Goal: Task Accomplishment & Management: Complete application form

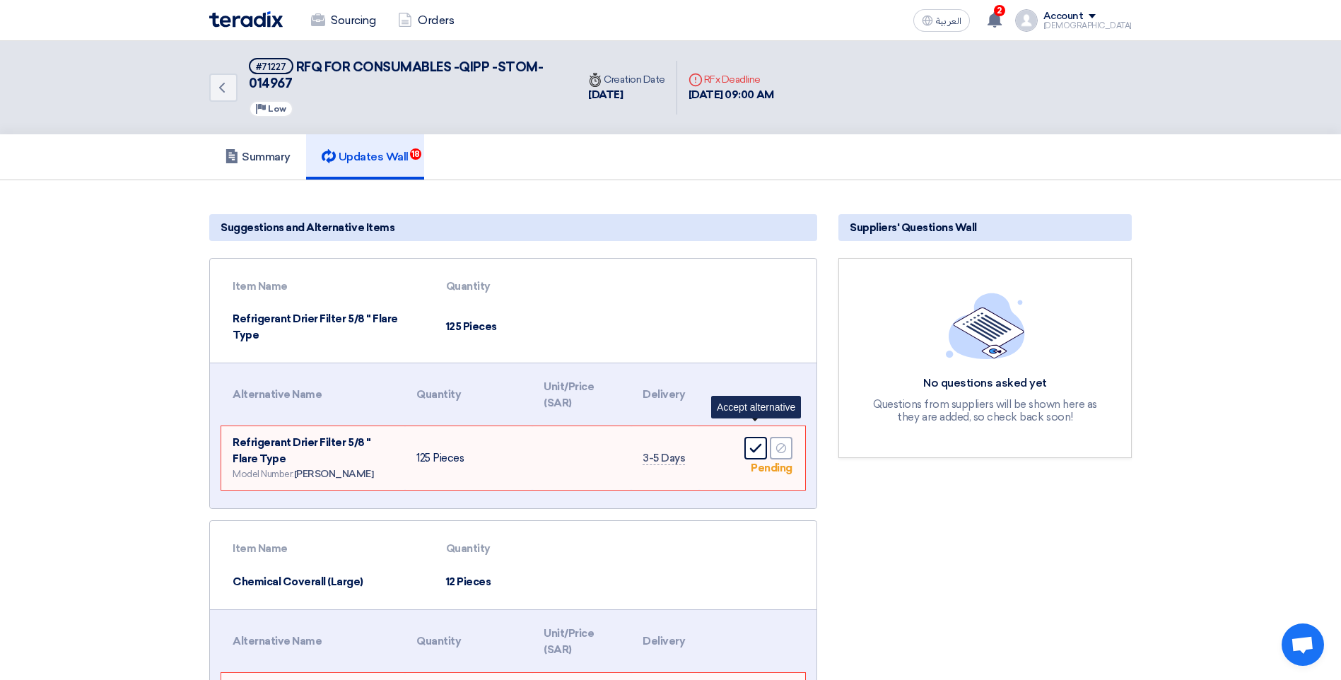
click at [753, 444] on use at bounding box center [756, 448] width 12 height 9
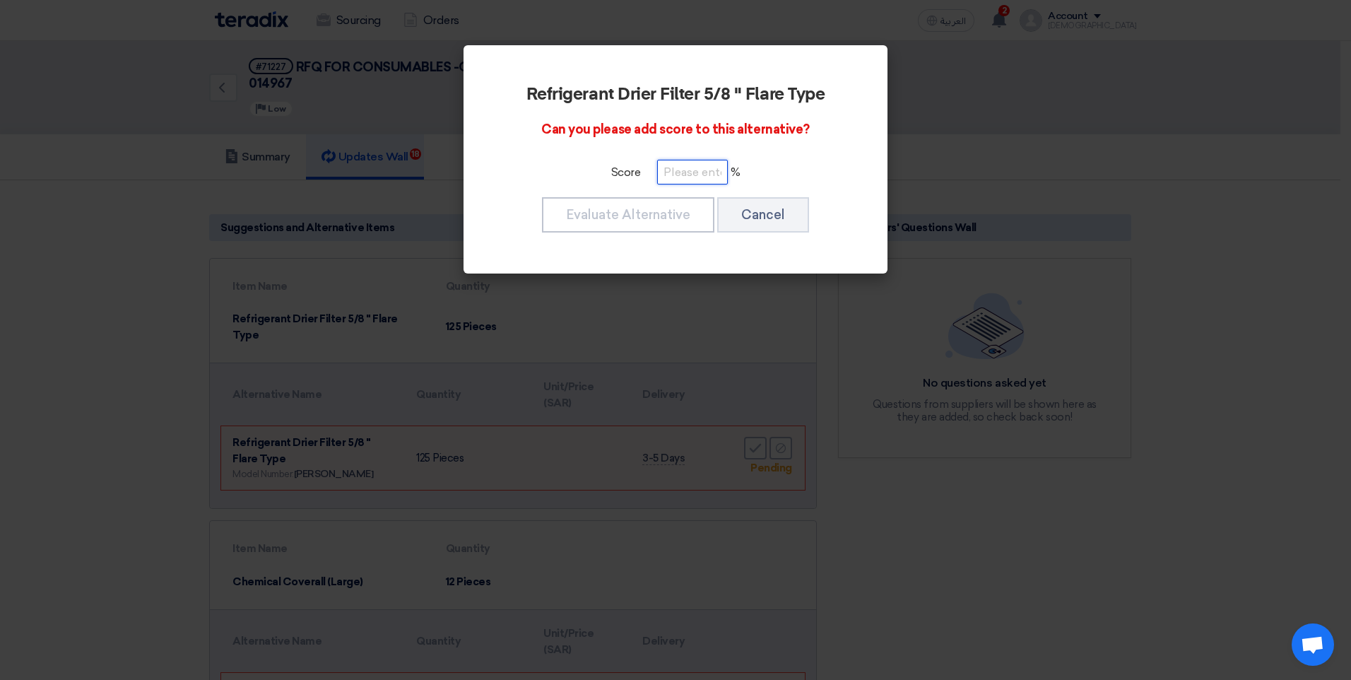
click at [676, 174] on input "number" at bounding box center [692, 172] width 71 height 25
type input "40"
click at [632, 214] on button "Evaluate Alternative" at bounding box center [628, 214] width 172 height 35
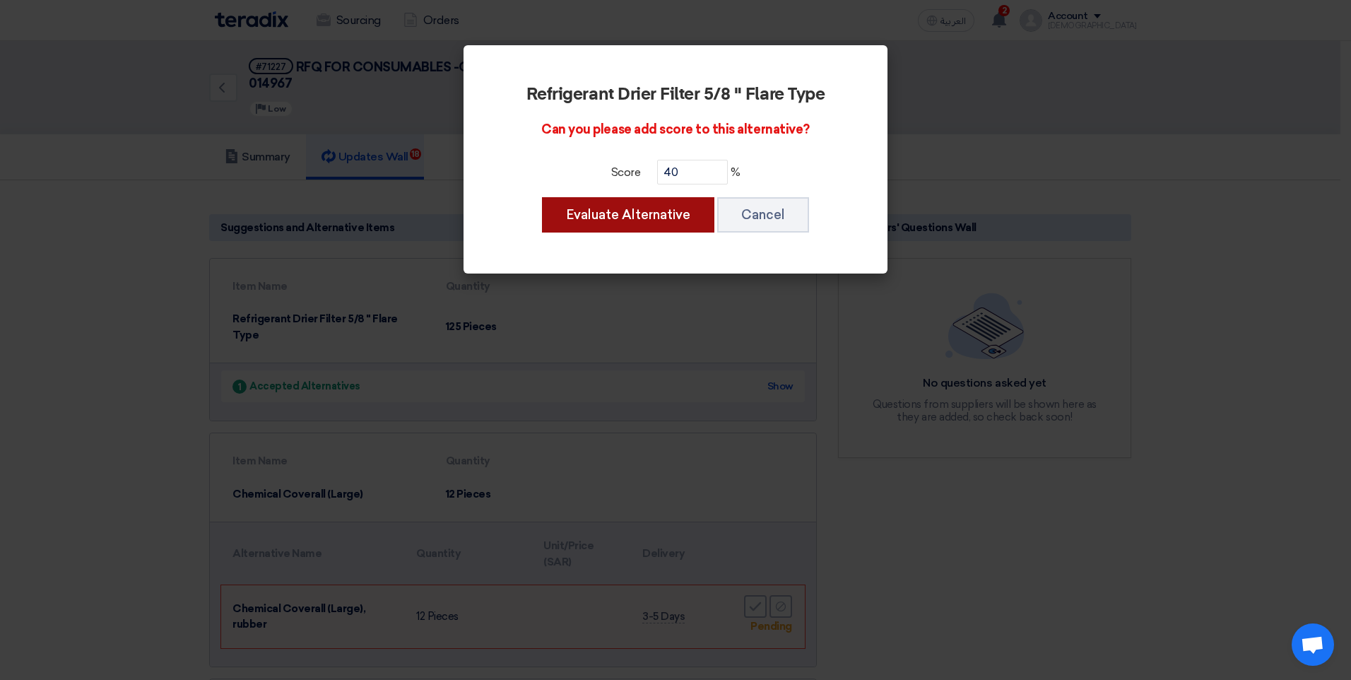
click at [662, 215] on button "Evaluate Alternative" at bounding box center [628, 214] width 172 height 35
click at [684, 169] on input "40" at bounding box center [692, 172] width 71 height 25
click at [675, 209] on button "Evaluate Alternative" at bounding box center [628, 214] width 172 height 35
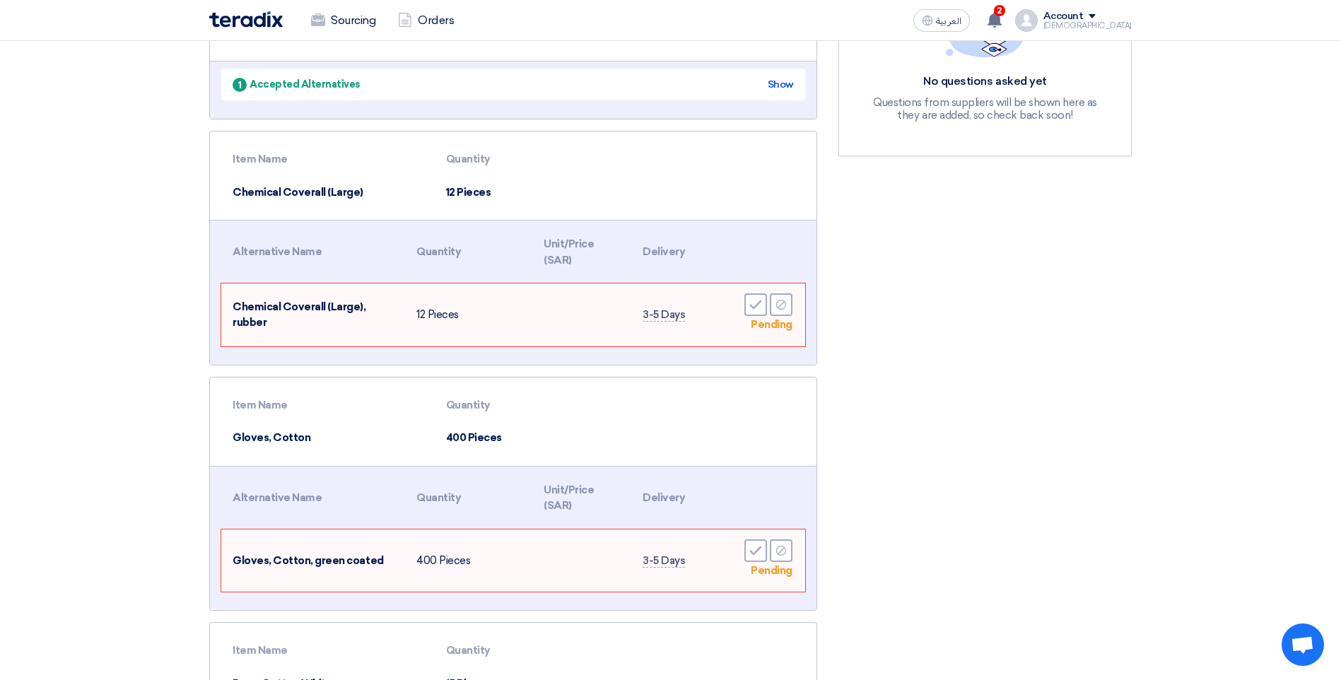
scroll to position [353, 0]
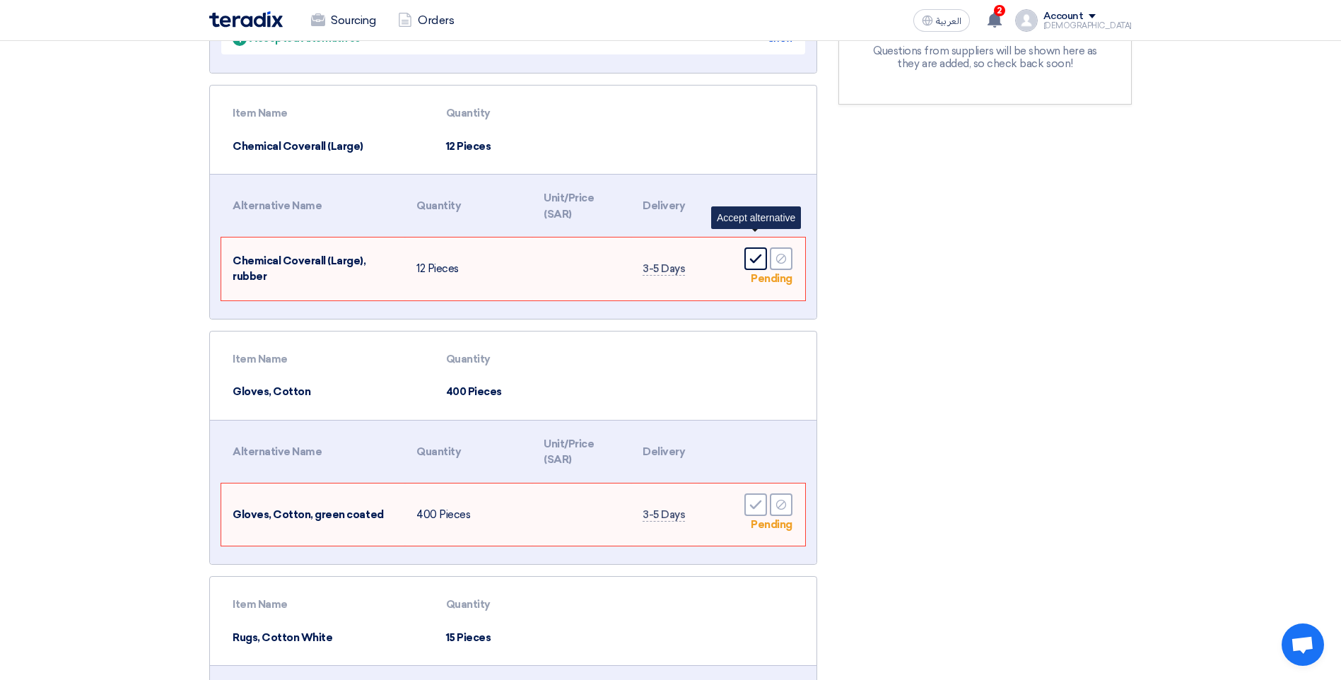
click at [752, 254] on use at bounding box center [756, 258] width 12 height 9
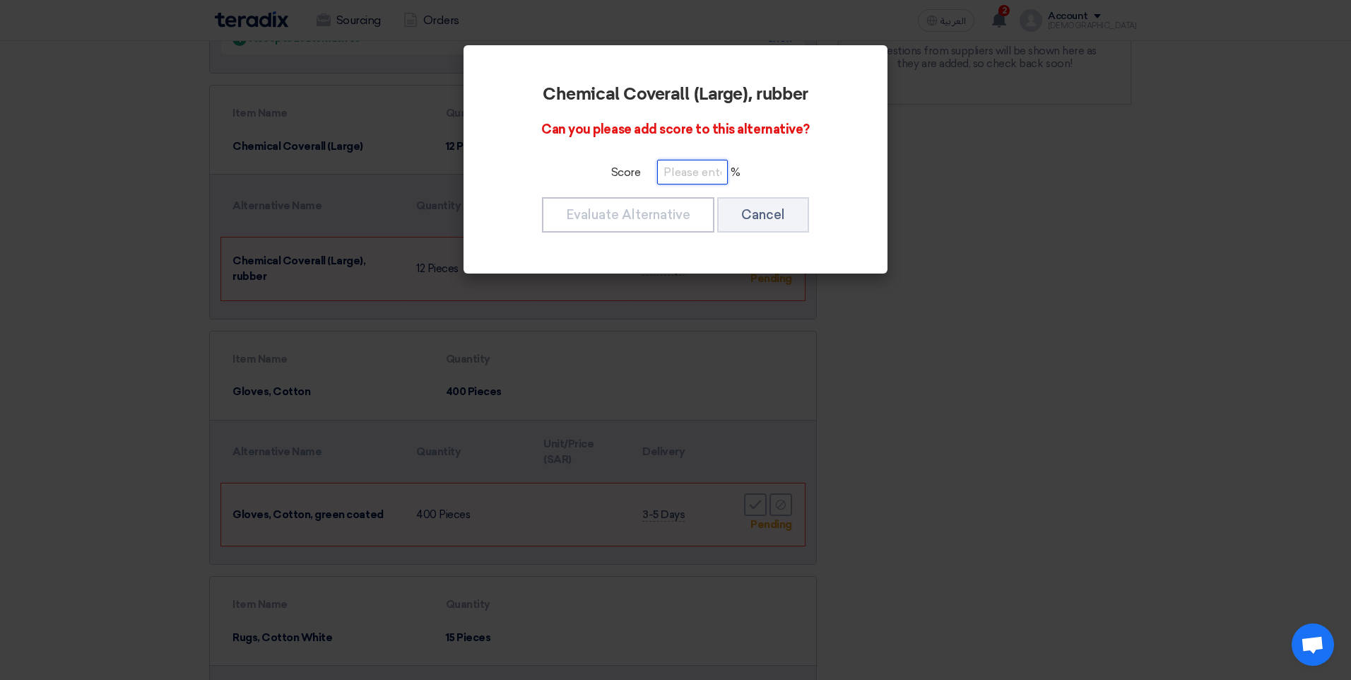
click at [667, 176] on input "number" at bounding box center [692, 172] width 71 height 25
type input "40"
click at [674, 225] on button "Evaluate Alternative" at bounding box center [628, 214] width 172 height 35
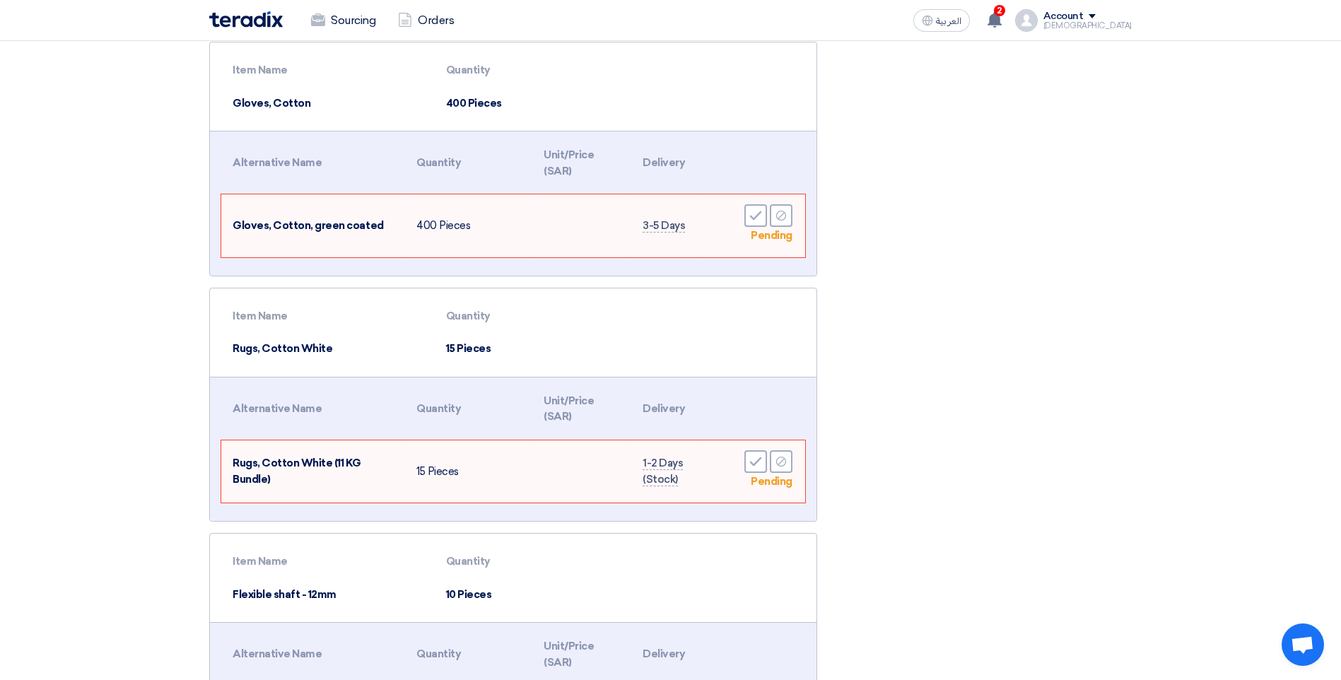
scroll to position [565, 0]
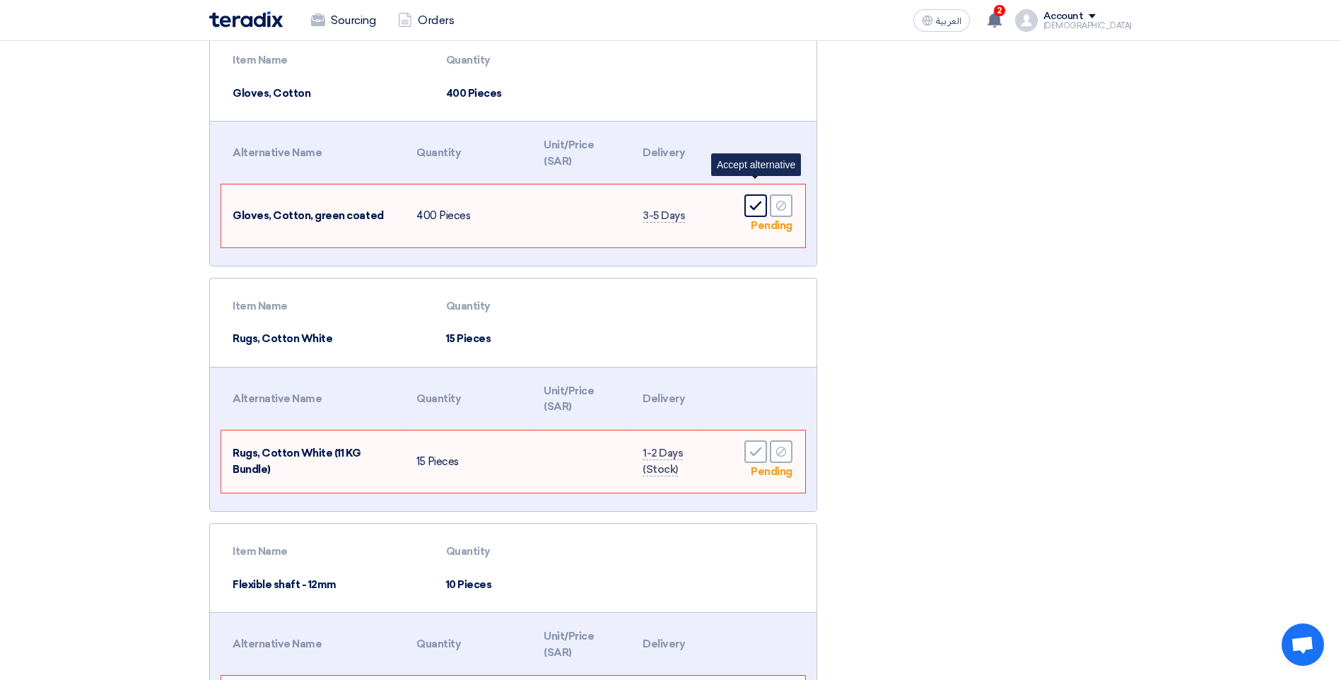
click at [753, 199] on icon "Accept" at bounding box center [755, 205] width 13 height 13
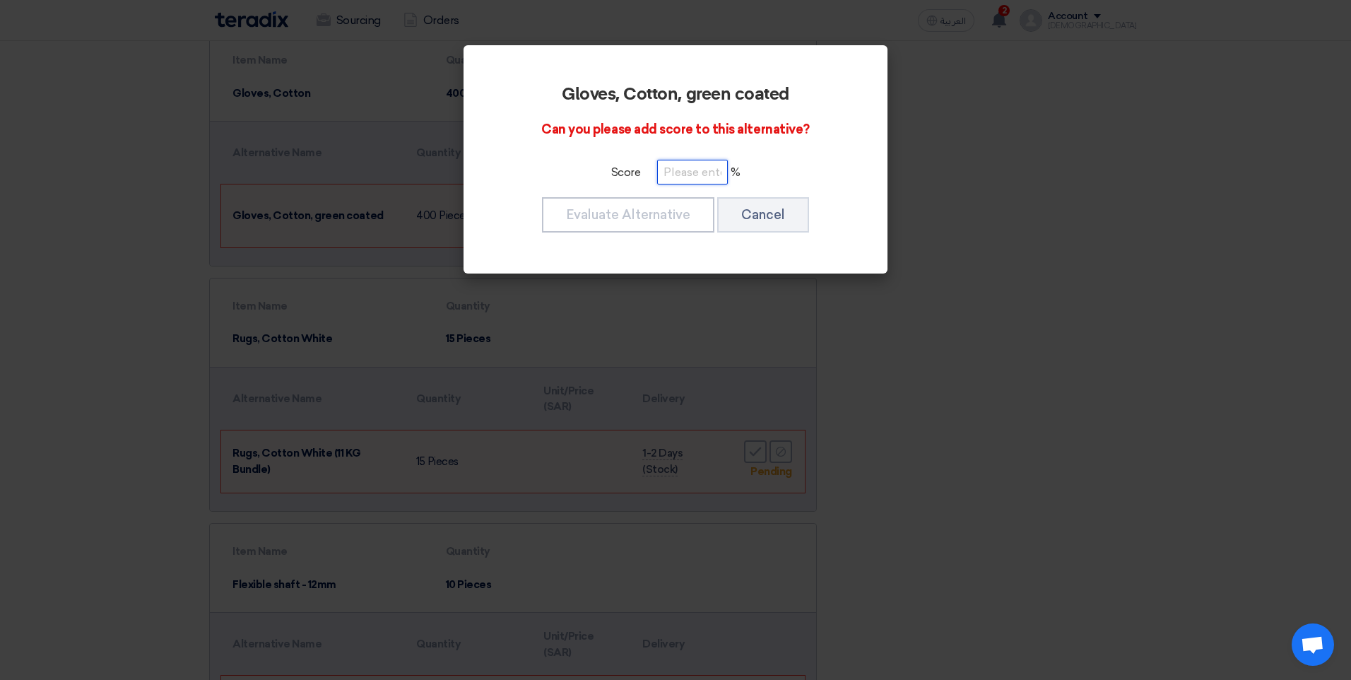
click at [687, 175] on input "number" at bounding box center [692, 172] width 71 height 25
type input "40"
click at [648, 222] on button "Evaluate Alternative" at bounding box center [628, 214] width 172 height 35
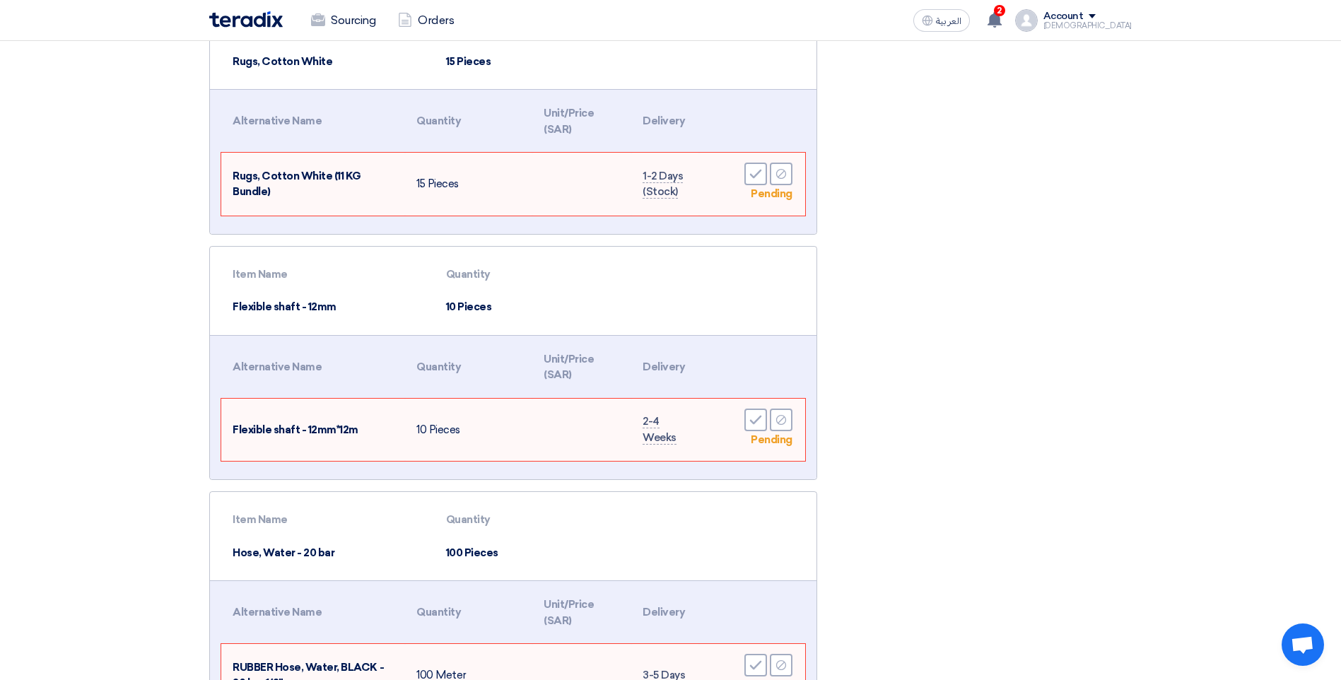
scroll to position [778, 0]
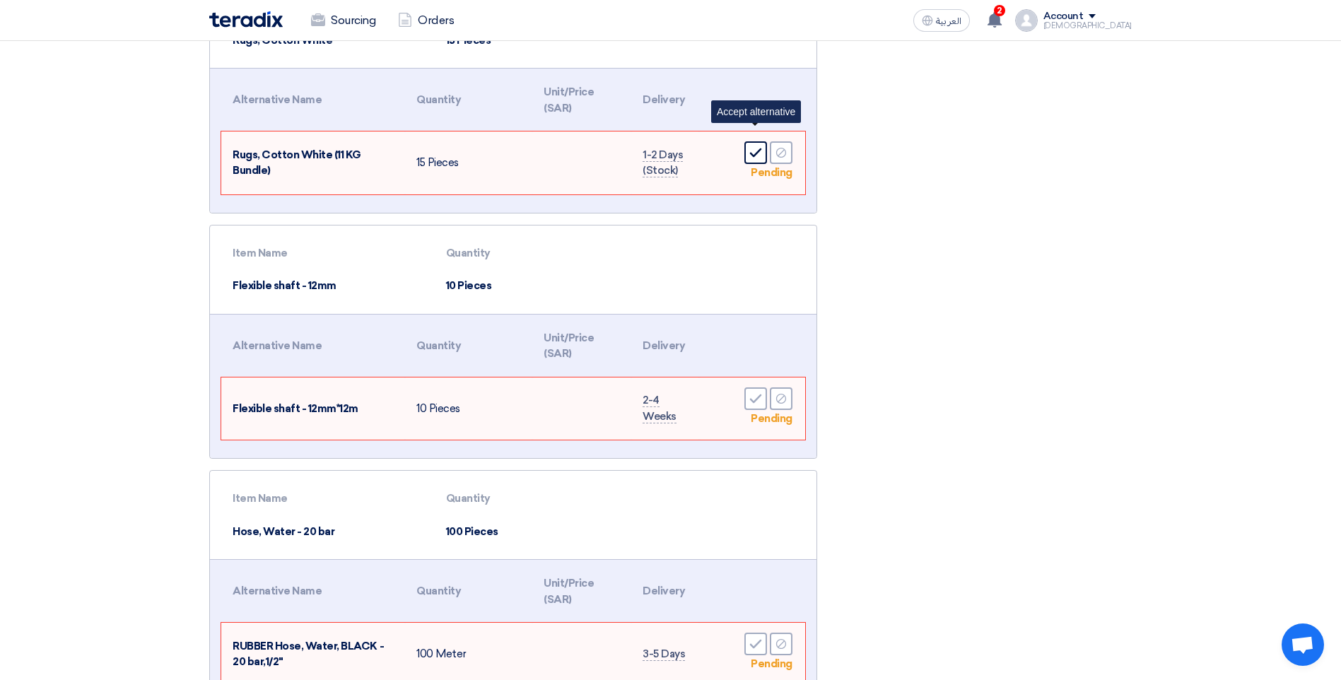
click at [754, 146] on icon "Accept" at bounding box center [755, 152] width 13 height 13
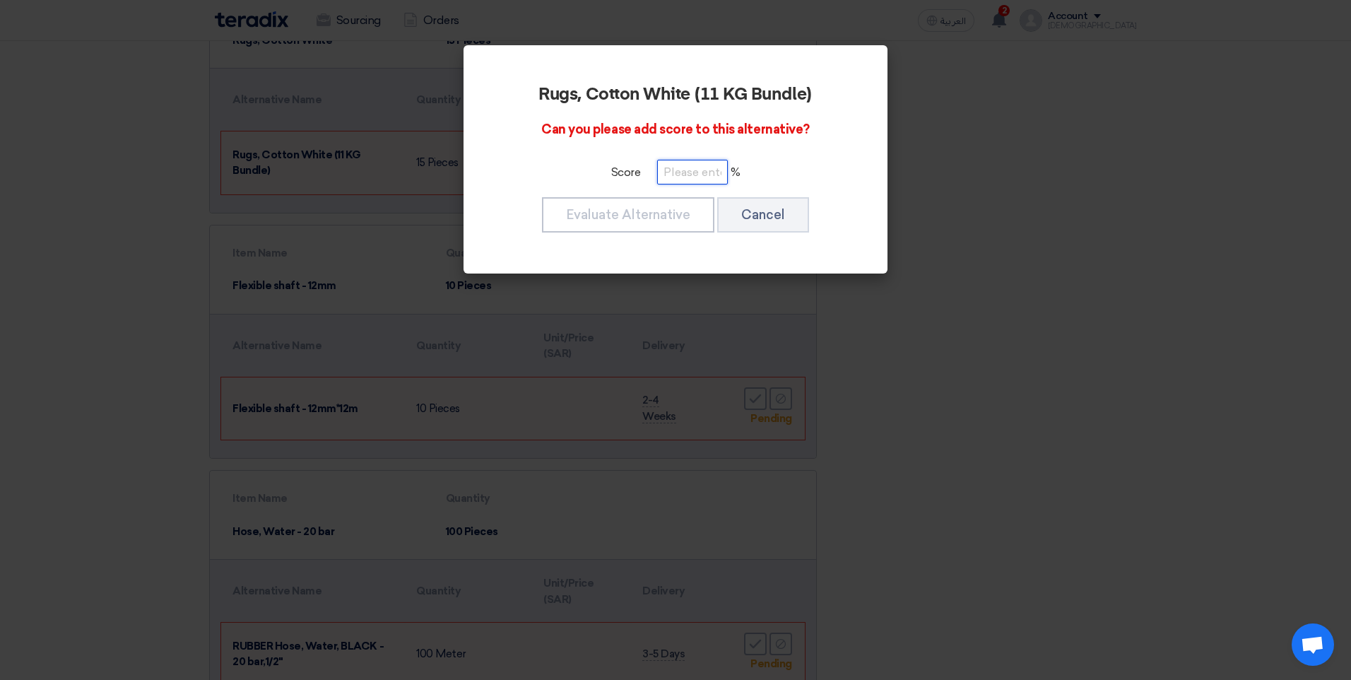
click at [671, 175] on input "number" at bounding box center [692, 172] width 71 height 25
type input "40"
click at [671, 210] on button "Evaluate Alternative" at bounding box center [628, 214] width 172 height 35
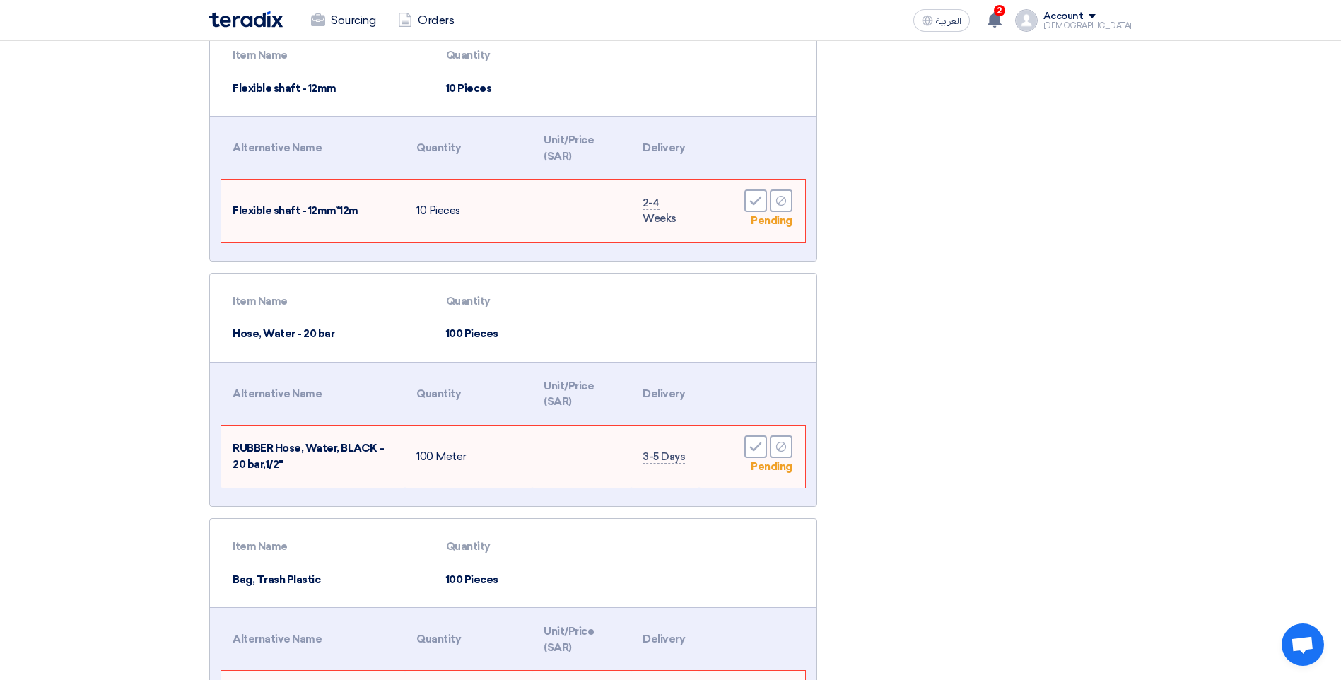
scroll to position [919, 0]
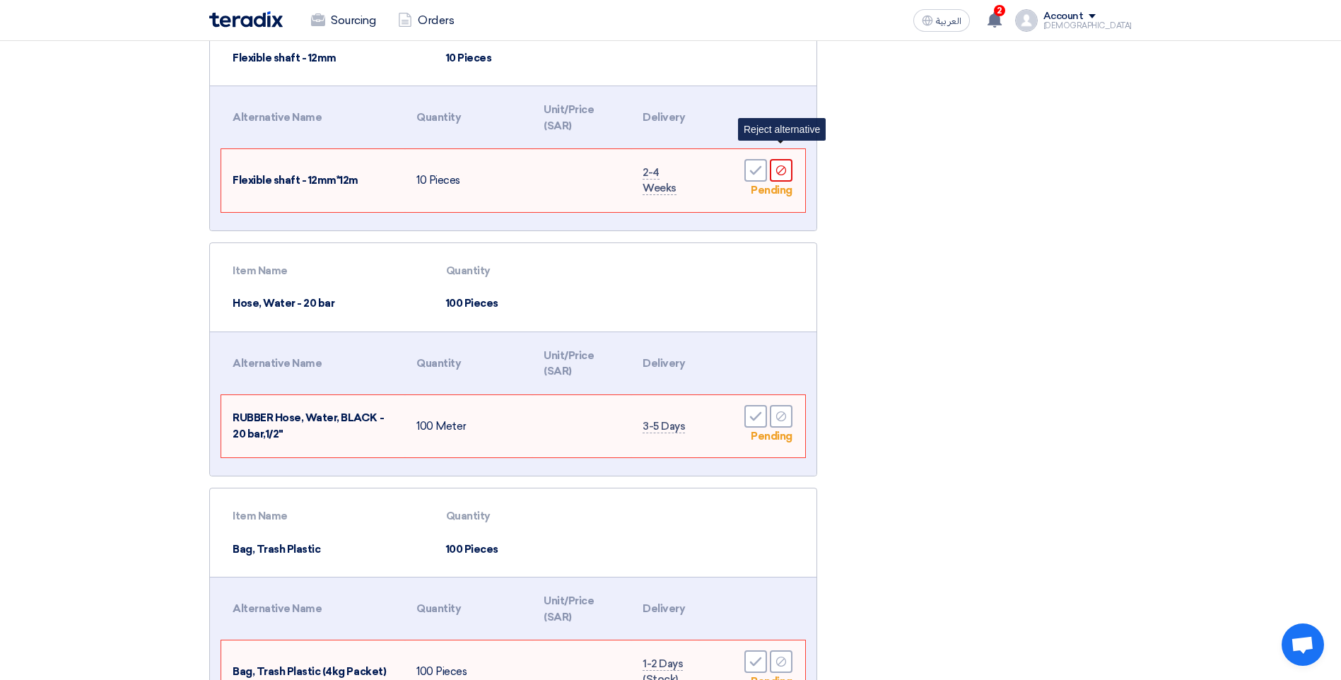
click at [783, 164] on icon "Reject" at bounding box center [781, 170] width 13 height 13
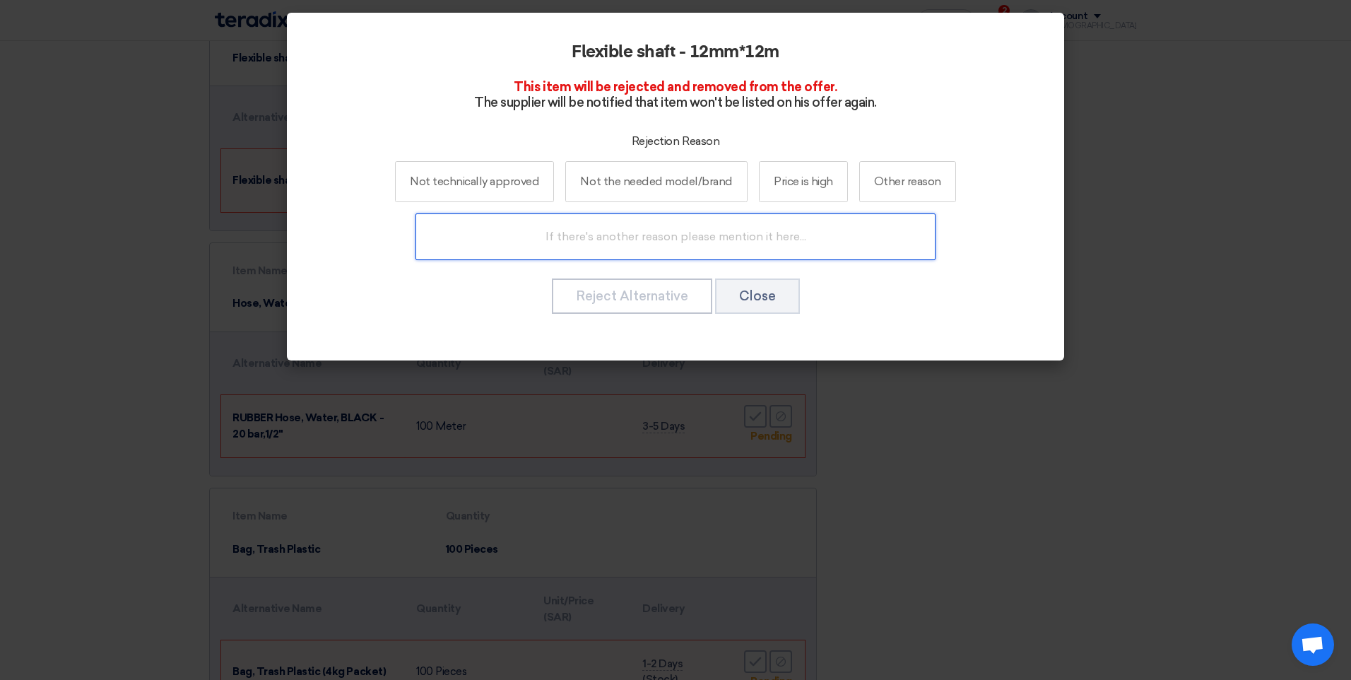
click at [590, 234] on input "text" at bounding box center [676, 236] width 520 height 47
click at [621, 235] on input "we need 12mm*9mm" at bounding box center [676, 236] width 520 height 47
drag, startPoint x: 667, startPoint y: 235, endPoint x: 602, endPoint y: 241, distance: 65.3
click at [602, 241] on input "we need 12mm*9mm" at bounding box center [676, 236] width 520 height 47
click at [746, 233] on input "Requirement 12mm*9mm" at bounding box center [676, 236] width 520 height 47
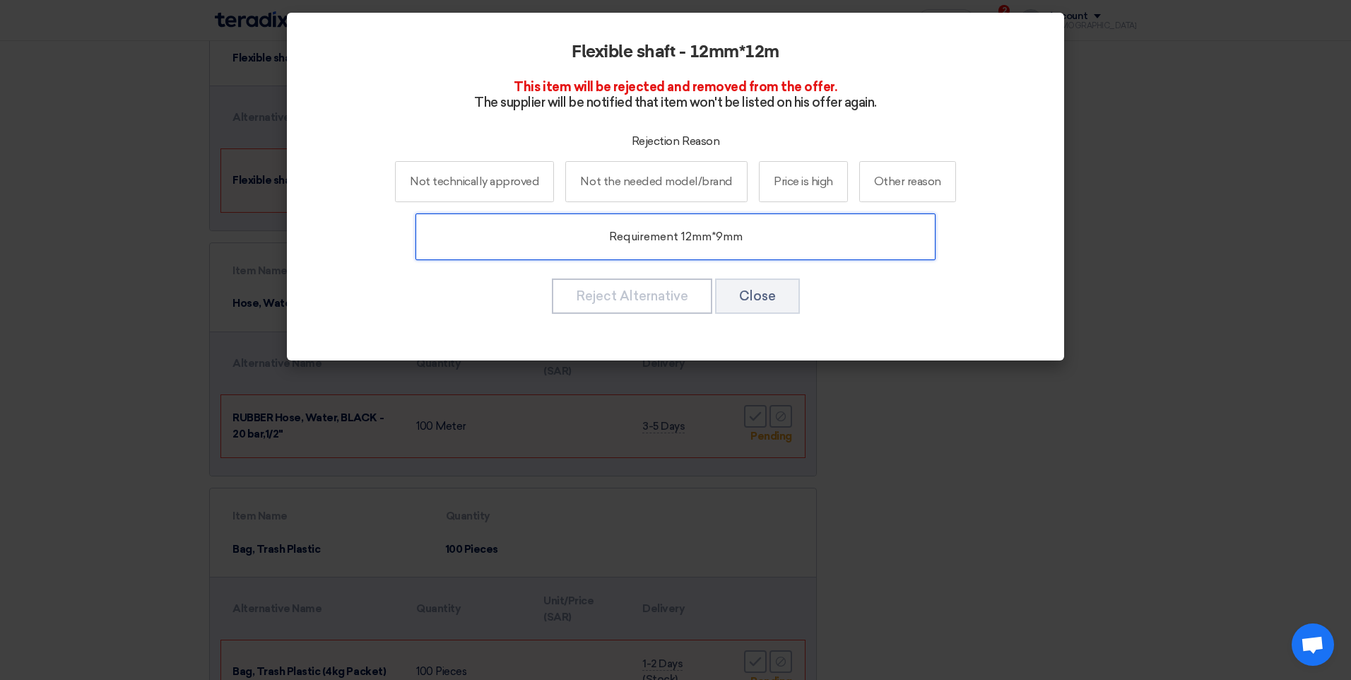
click at [735, 235] on input "Requirement 12mm*9mm" at bounding box center [676, 236] width 520 height 47
type input "Requirement 12mm*9m"
click at [796, 230] on input "Requirement 12mm*9m" at bounding box center [676, 236] width 520 height 47
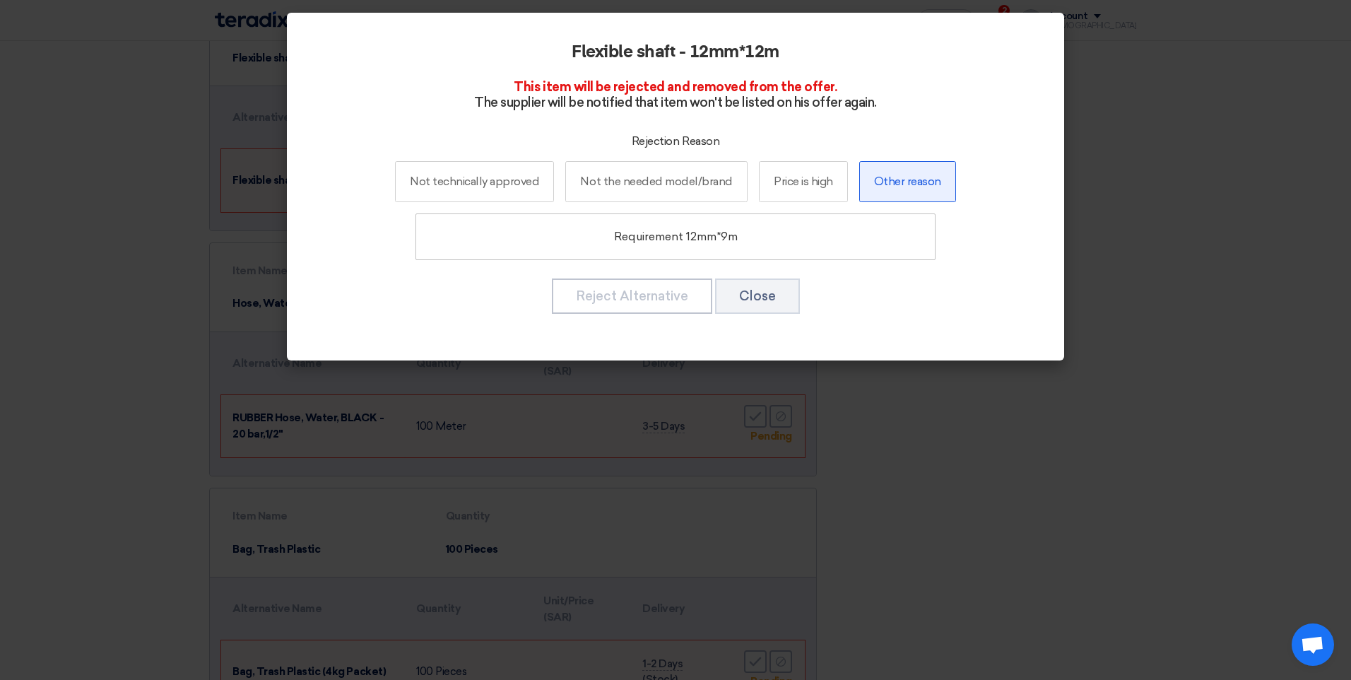
click at [902, 183] on label "Other reason" at bounding box center [908, 181] width 97 height 41
click at [903, 183] on input "Other reason" at bounding box center [907, 181] width 9 height 9
radio input "true"
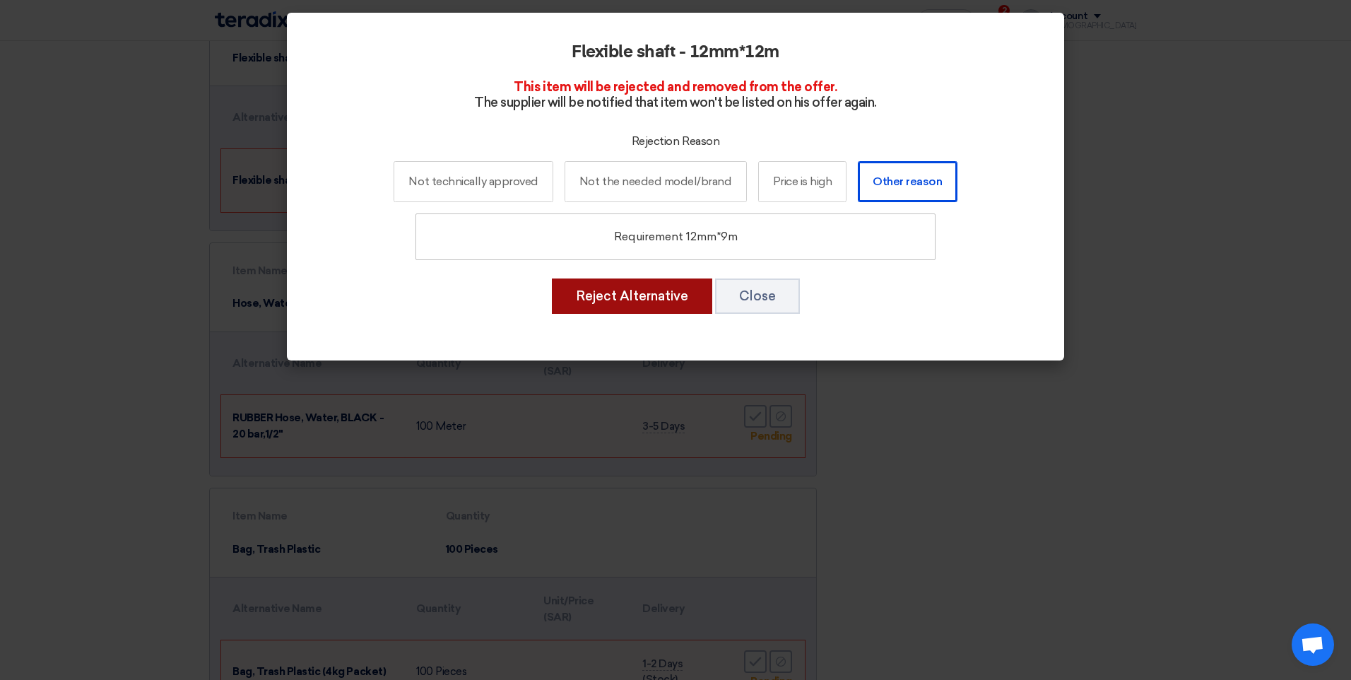
click at [646, 298] on button "Reject Alternative" at bounding box center [632, 295] width 160 height 35
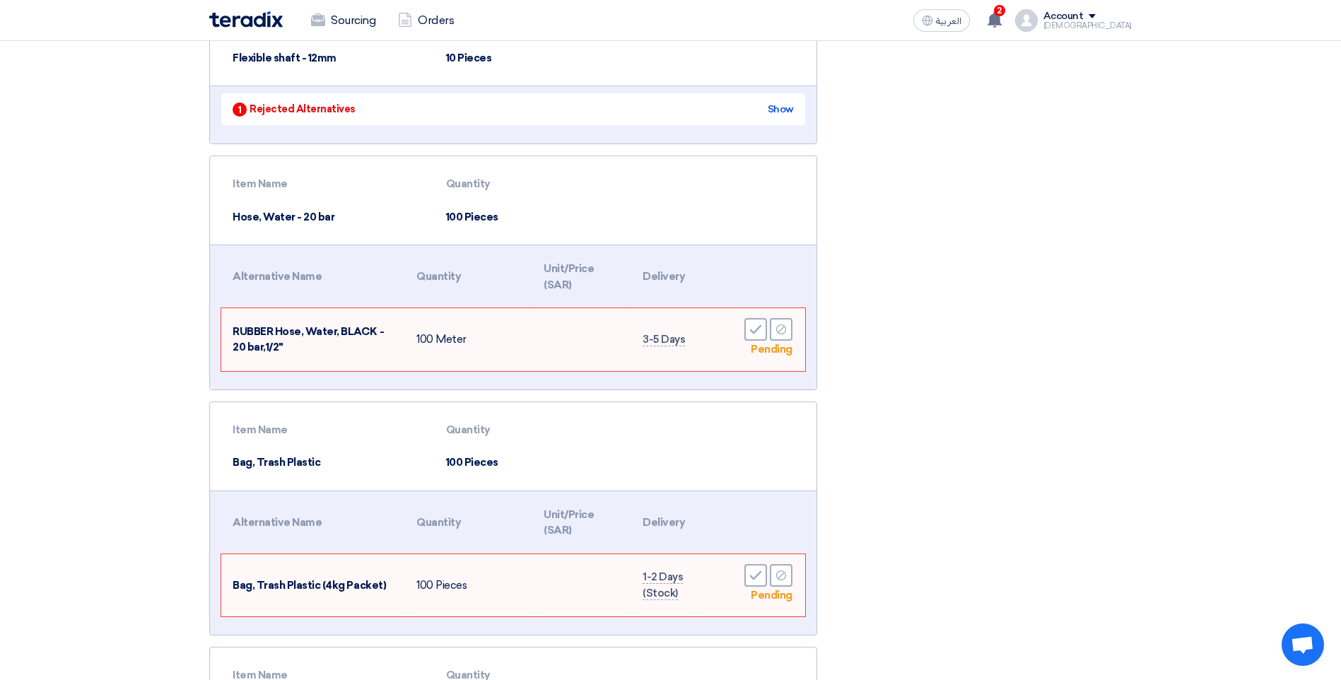
scroll to position [990, 0]
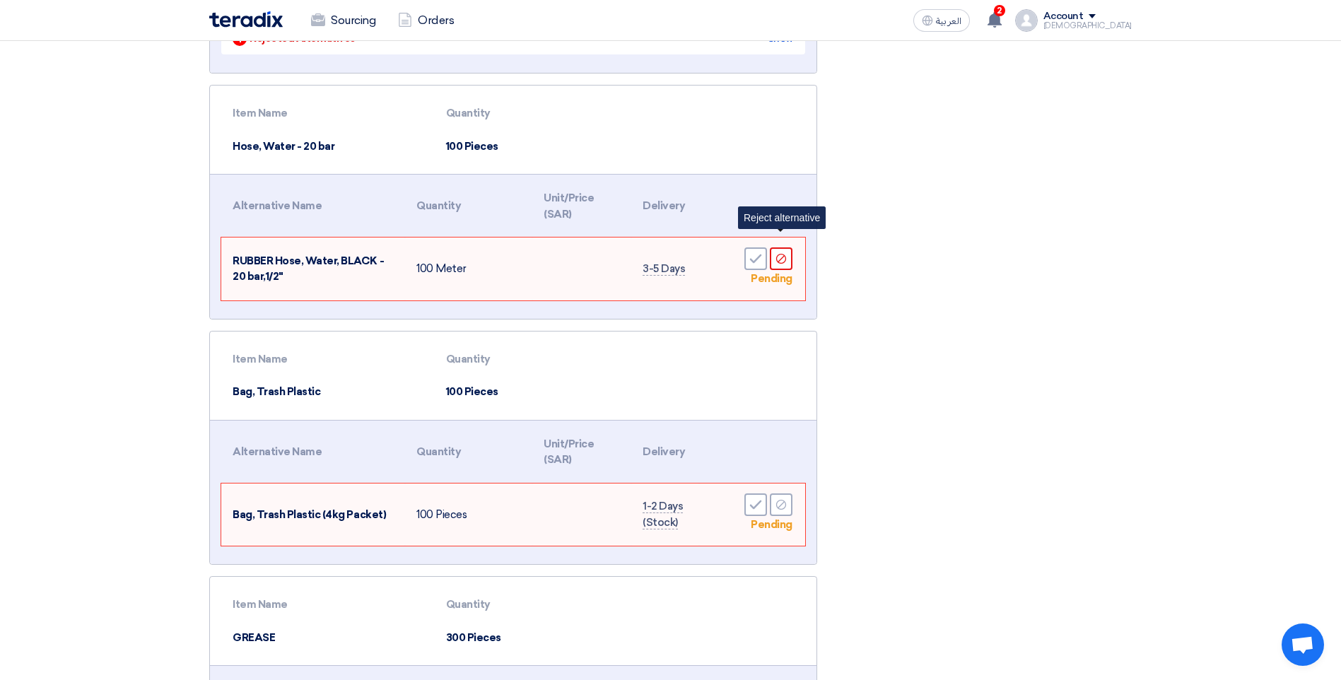
click at [782, 252] on icon "Reject" at bounding box center [781, 258] width 13 height 13
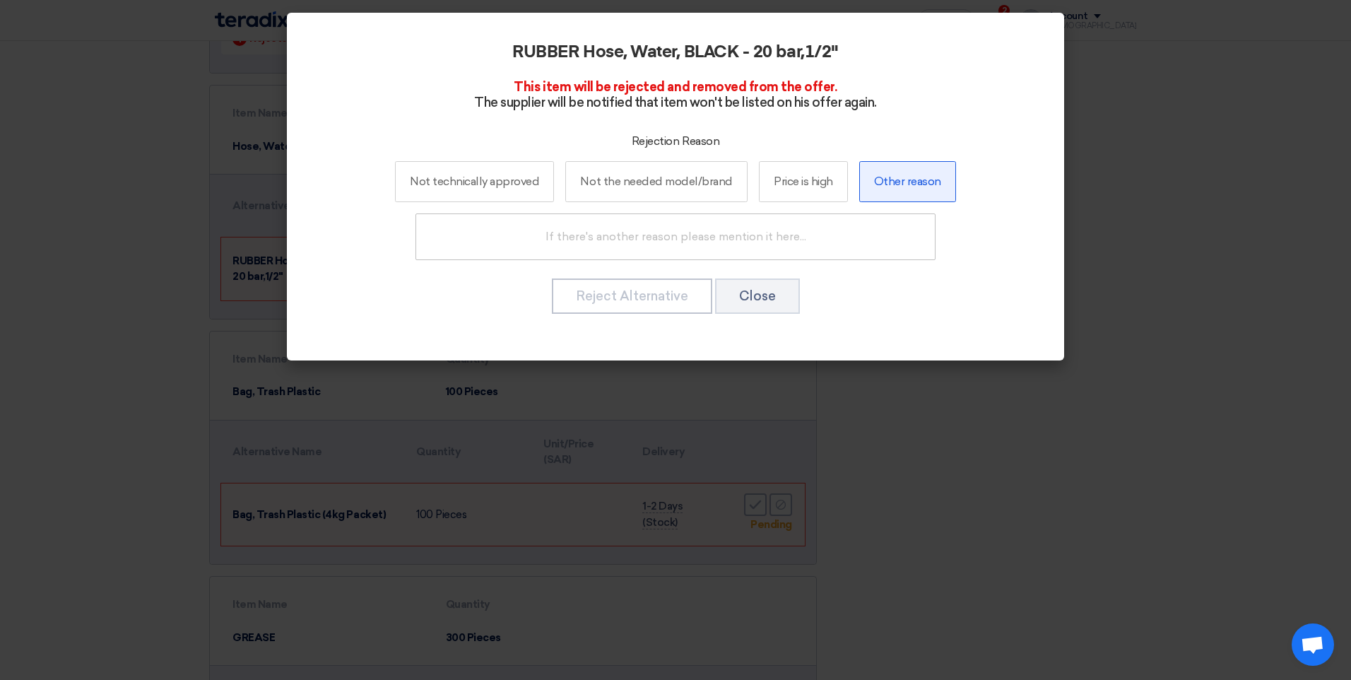
click at [899, 177] on label "Other reason" at bounding box center [908, 181] width 97 height 41
click at [903, 177] on input "Other reason" at bounding box center [907, 181] width 9 height 9
radio input "true"
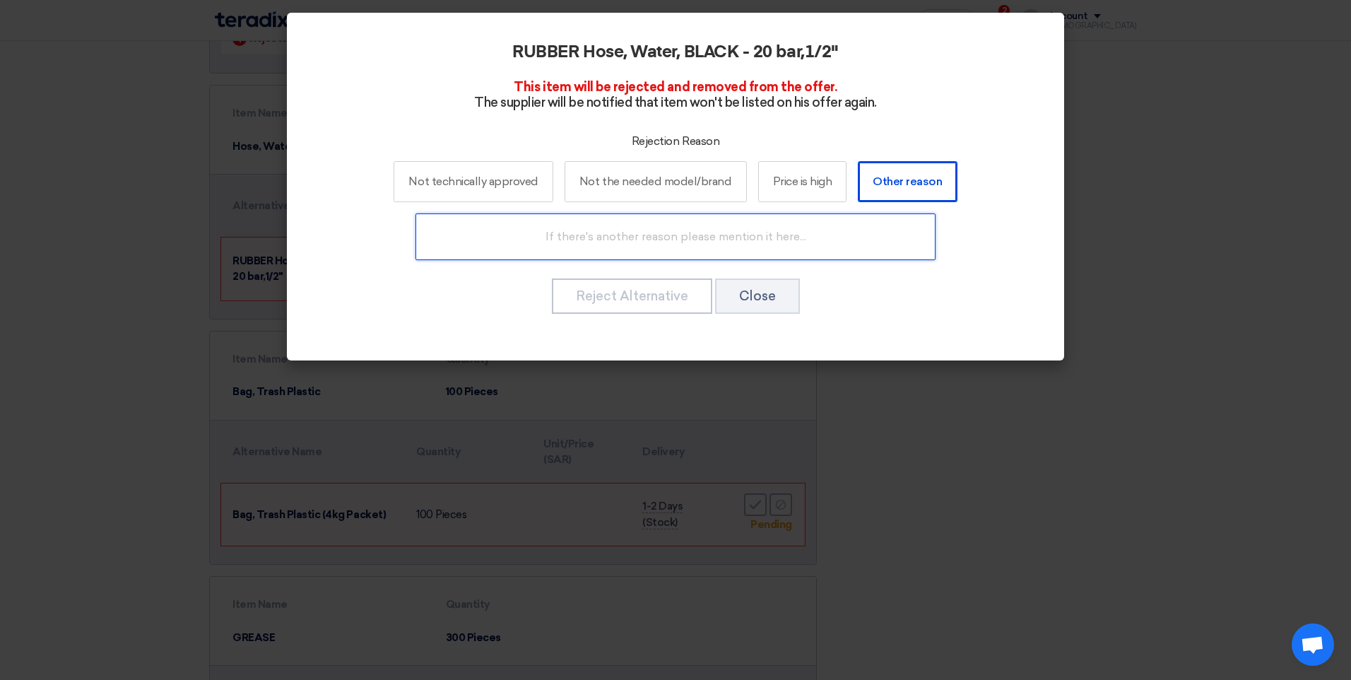
click at [623, 246] on input "text" at bounding box center [676, 236] width 520 height 47
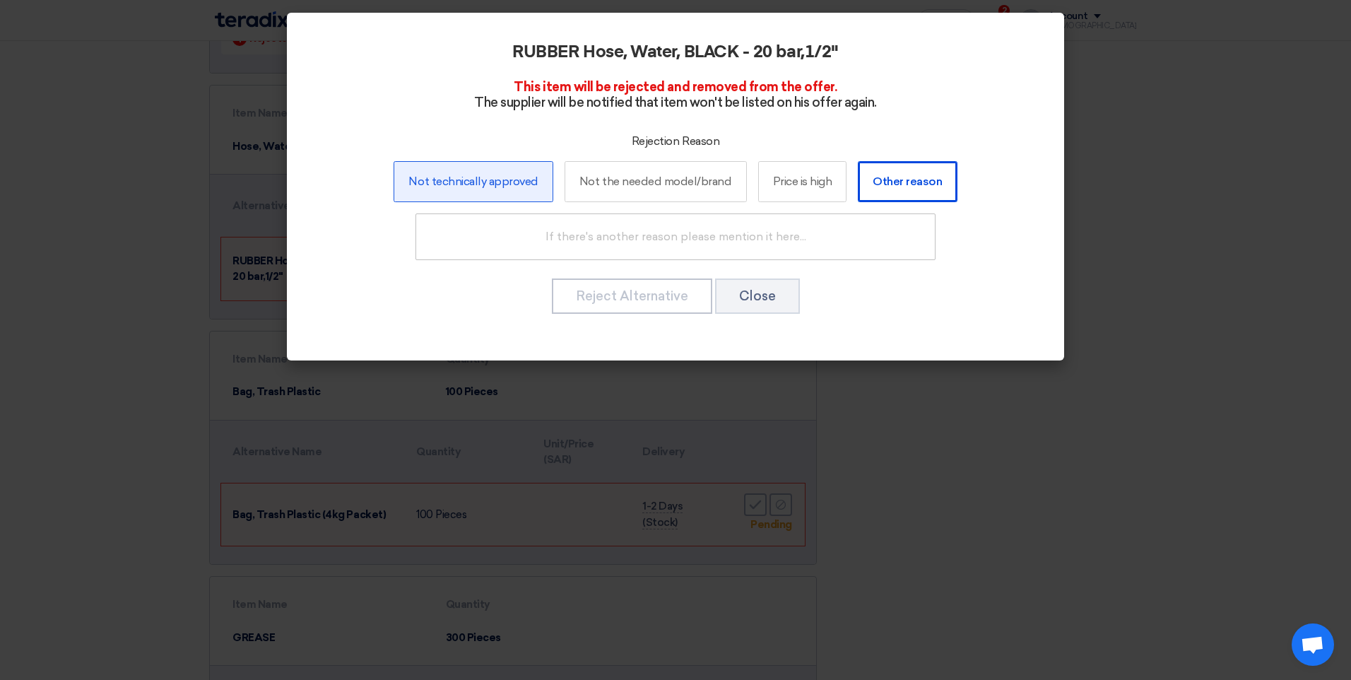
click at [462, 181] on label "Not technically approved" at bounding box center [473, 181] width 159 height 41
click at [469, 181] on input "Not technically approved" at bounding box center [473, 181] width 9 height 9
radio input "true"
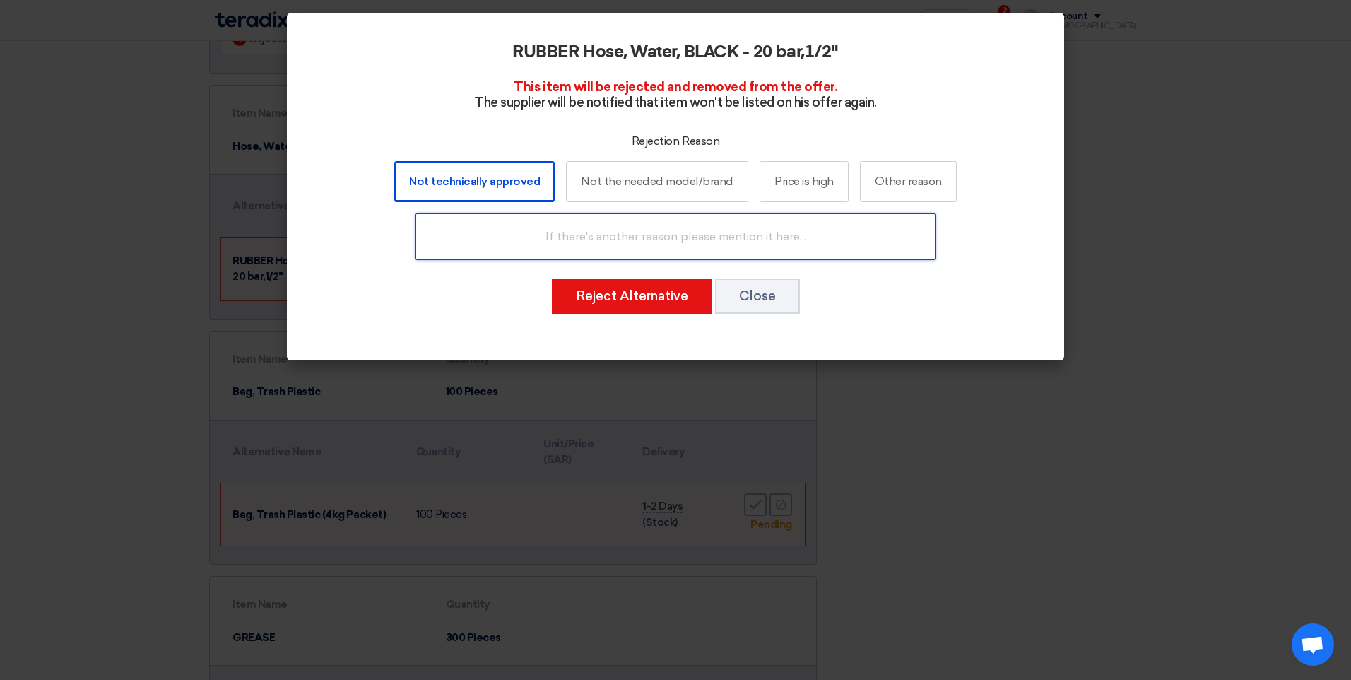
click at [524, 233] on input "text" at bounding box center [676, 236] width 520 height 47
click at [598, 231] on input "Yellow color 20 bar water hose" at bounding box center [676, 236] width 520 height 47
click at [594, 231] on input "Yellow color 20 bar water hose" at bounding box center [676, 236] width 520 height 47
type input "Requirement Yellow color 20 bar water hose"
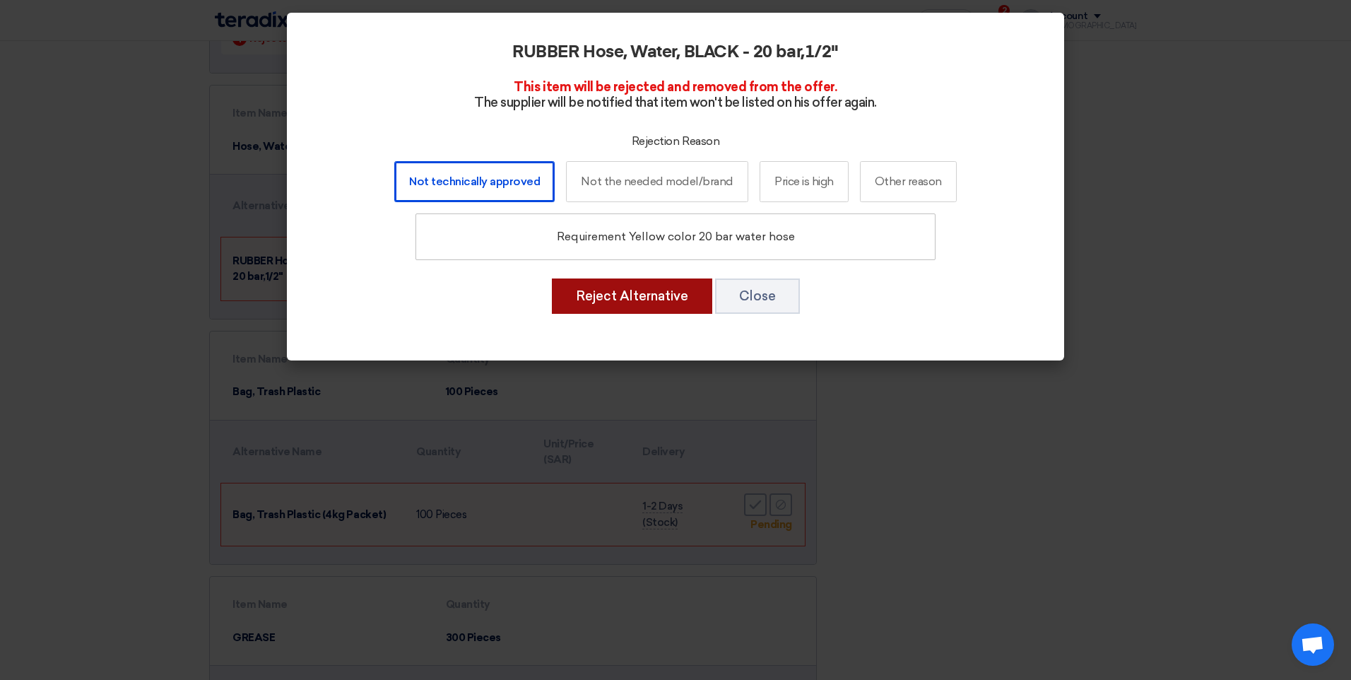
click at [652, 293] on button "Reject Alternative" at bounding box center [632, 295] width 160 height 35
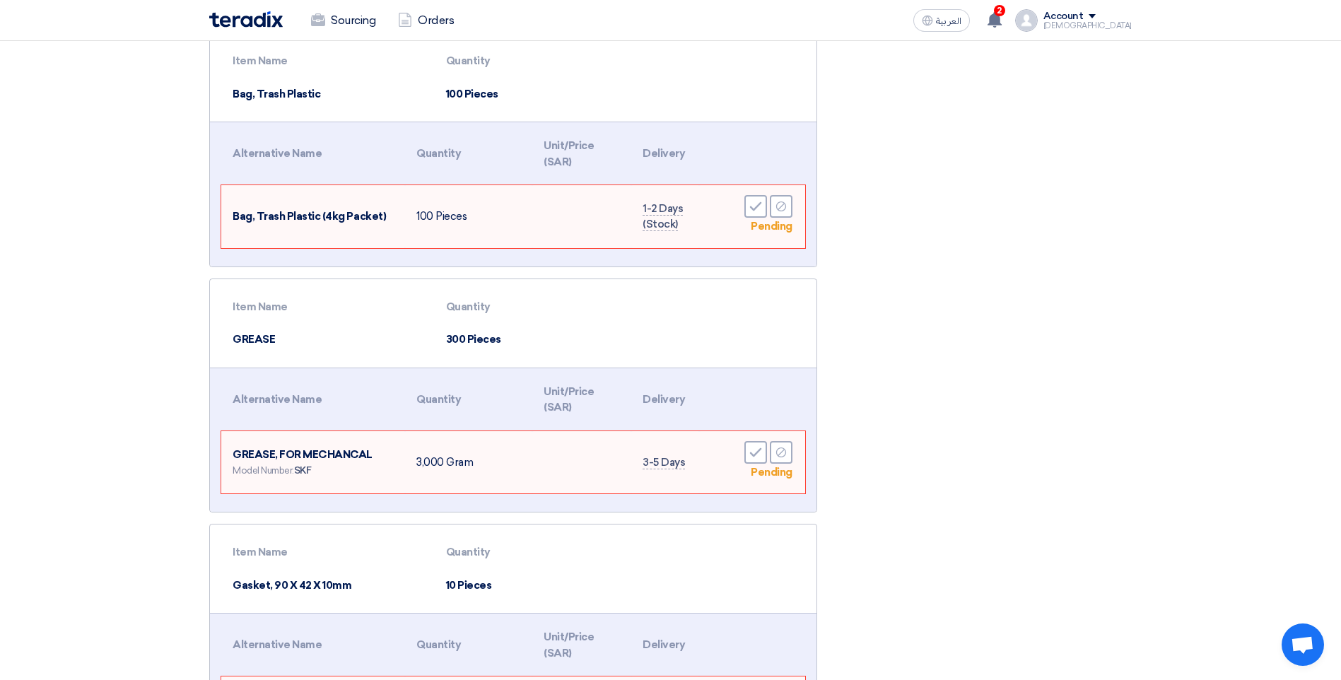
scroll to position [1202, 0]
click at [756, 199] on icon "Accept" at bounding box center [755, 205] width 13 height 13
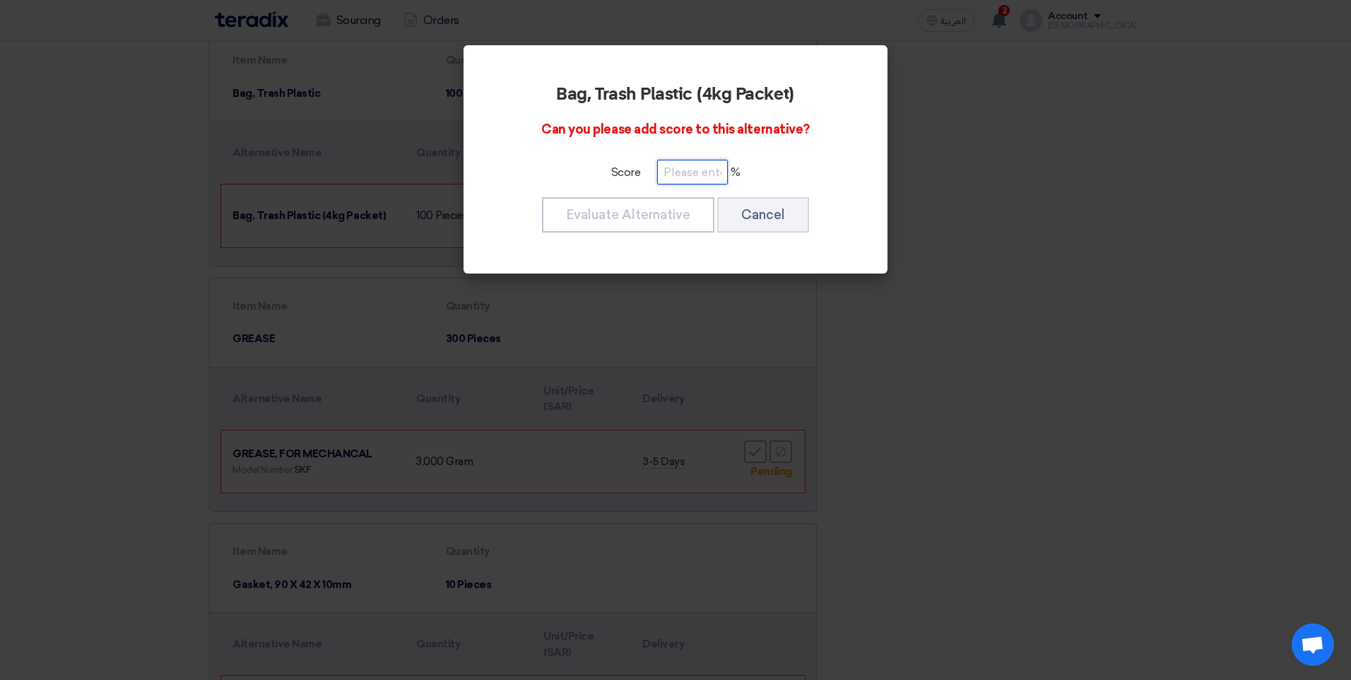
click at [680, 175] on input "number" at bounding box center [692, 172] width 71 height 25
type input "40"
click at [675, 216] on button "Evaluate Alternative" at bounding box center [628, 214] width 172 height 35
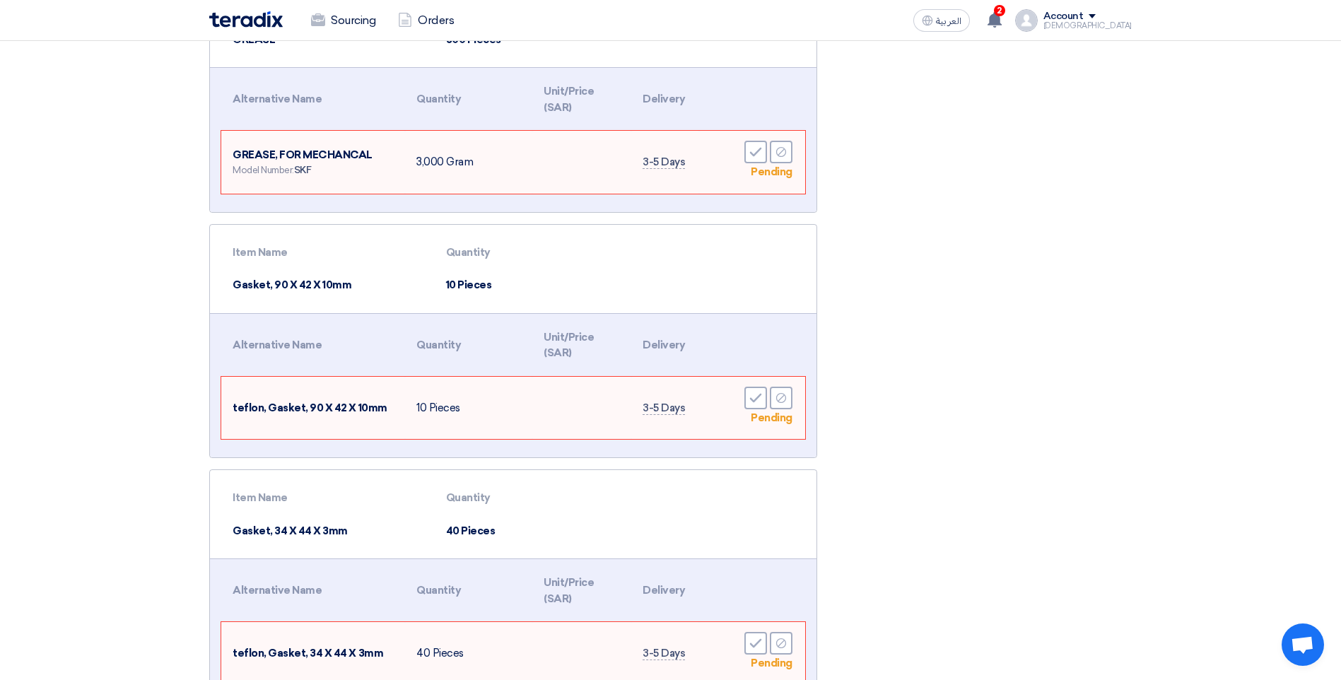
scroll to position [1414, 0]
click at [758, 148] on use at bounding box center [756, 152] width 12 height 9
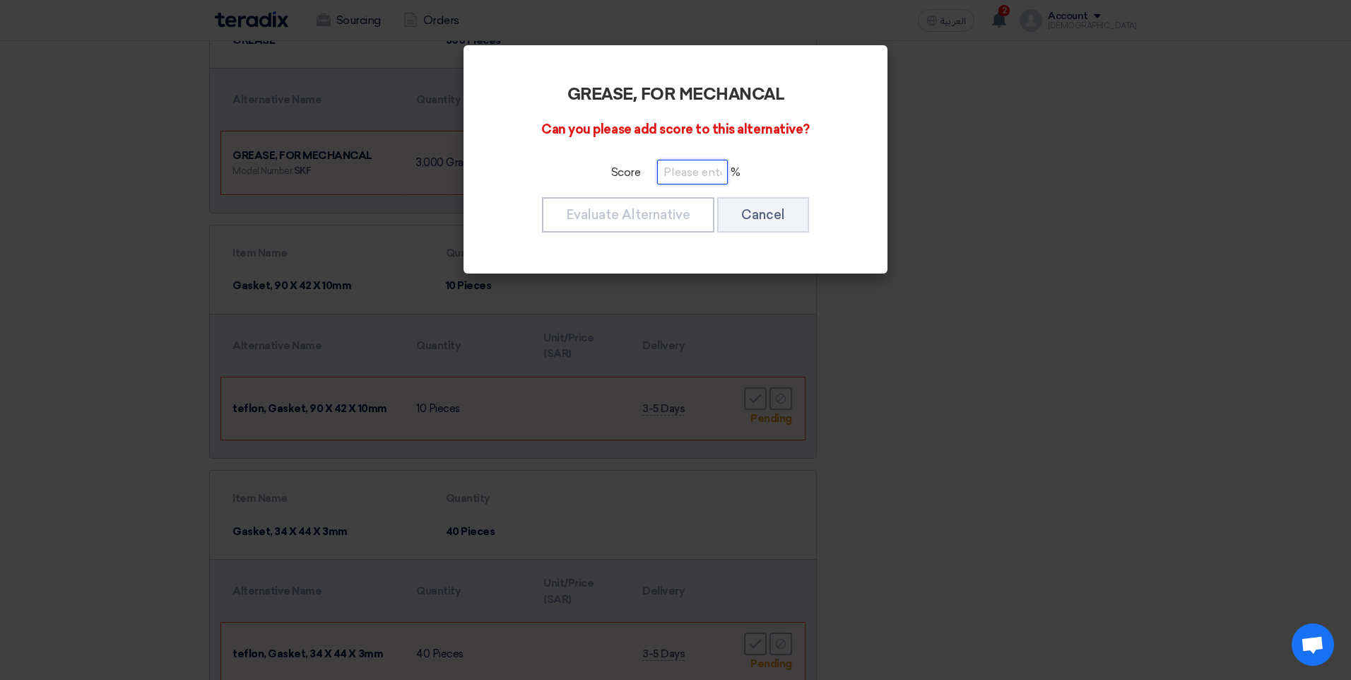
click at [686, 176] on input "number" at bounding box center [692, 172] width 71 height 25
type input "40"
click at [635, 218] on button "Evaluate Alternative" at bounding box center [628, 214] width 172 height 35
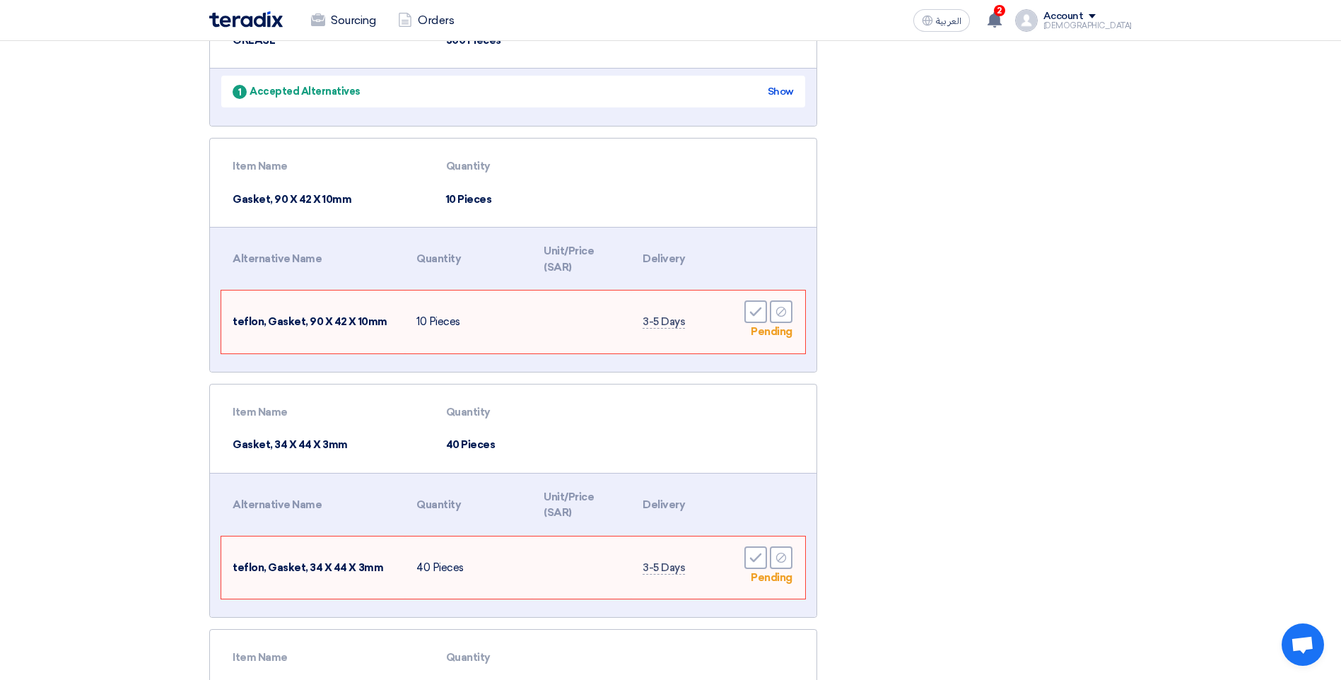
scroll to position [1484, 0]
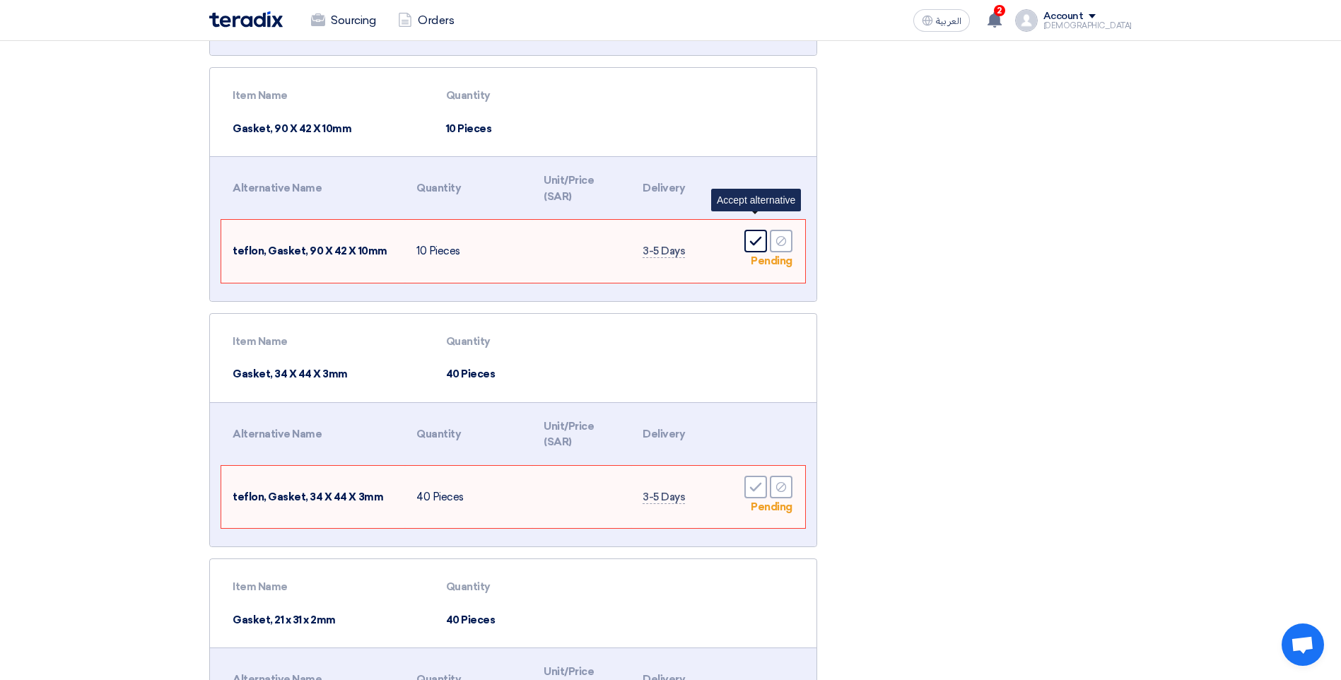
click at [749, 235] on icon "Accept" at bounding box center [755, 241] width 13 height 13
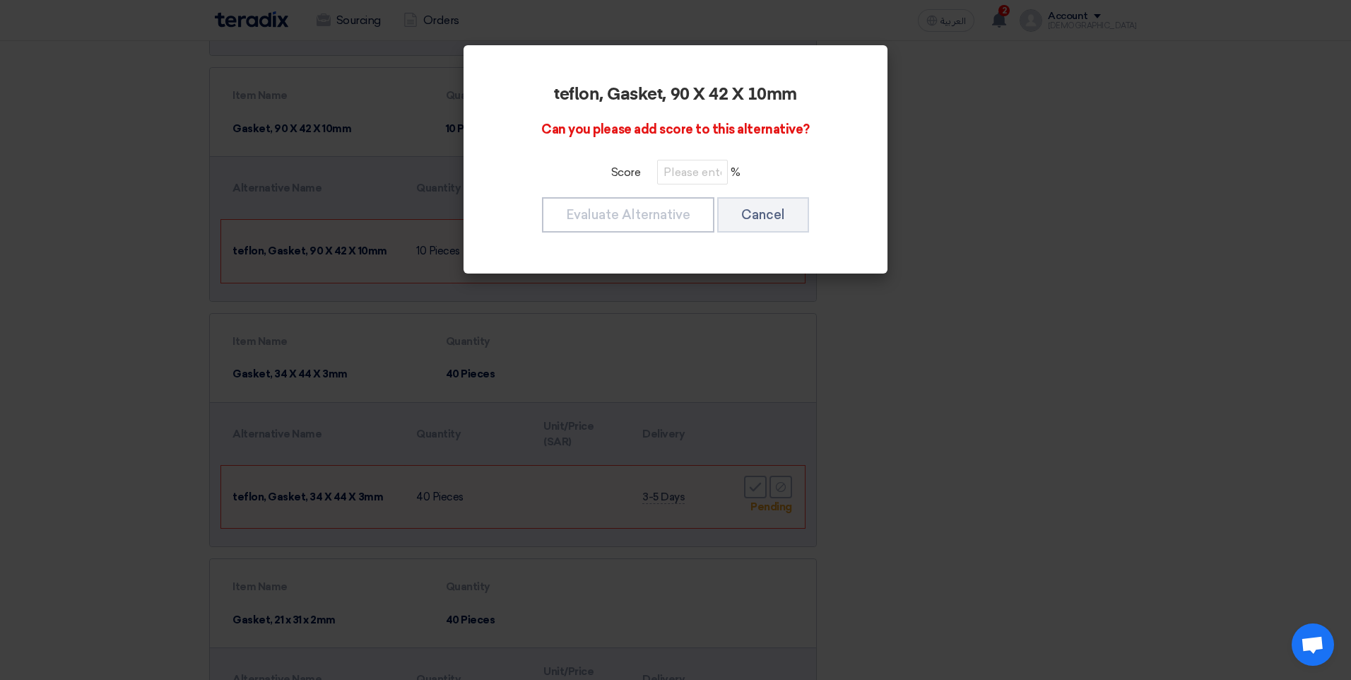
click at [701, 184] on div "teflon, Gasket, 90 X 42 X 10mm Can you please add score to this alternative? Sc…" at bounding box center [676, 159] width 390 height 194
click at [692, 165] on input "number" at bounding box center [692, 172] width 71 height 25
type input "40"
click at [633, 217] on button "Evaluate Alternative" at bounding box center [628, 214] width 172 height 35
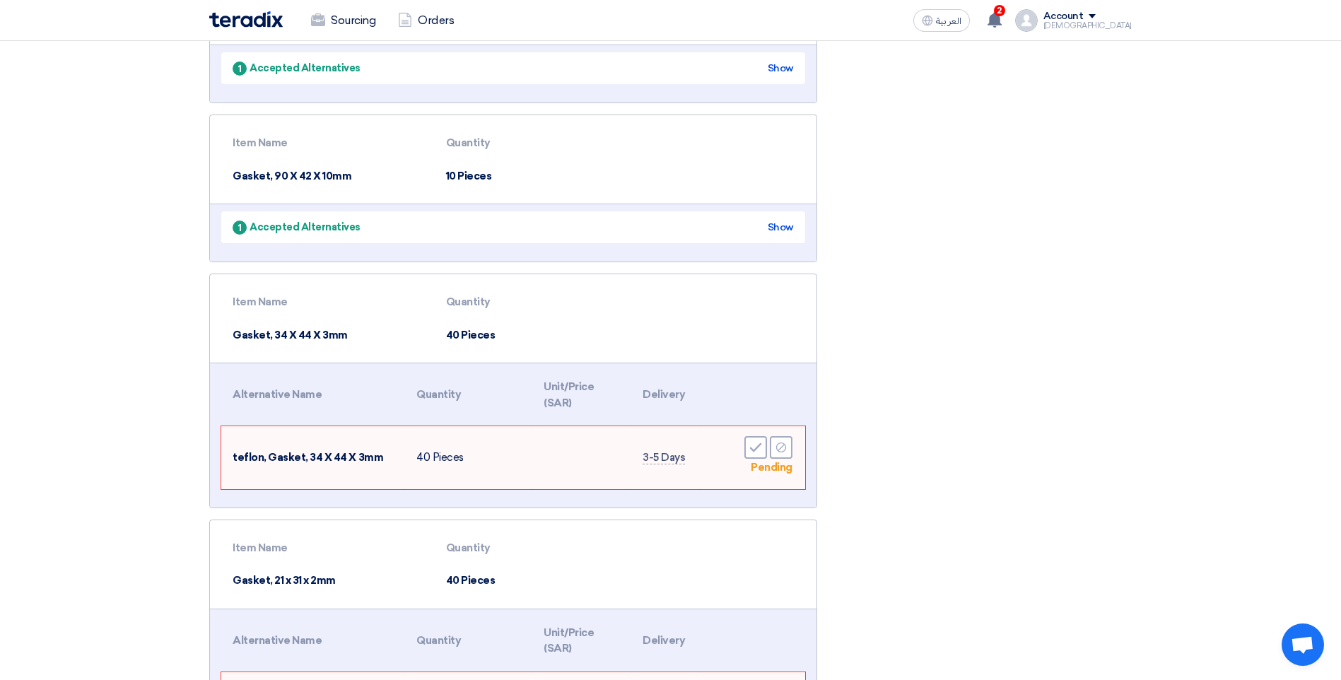
scroll to position [1414, 0]
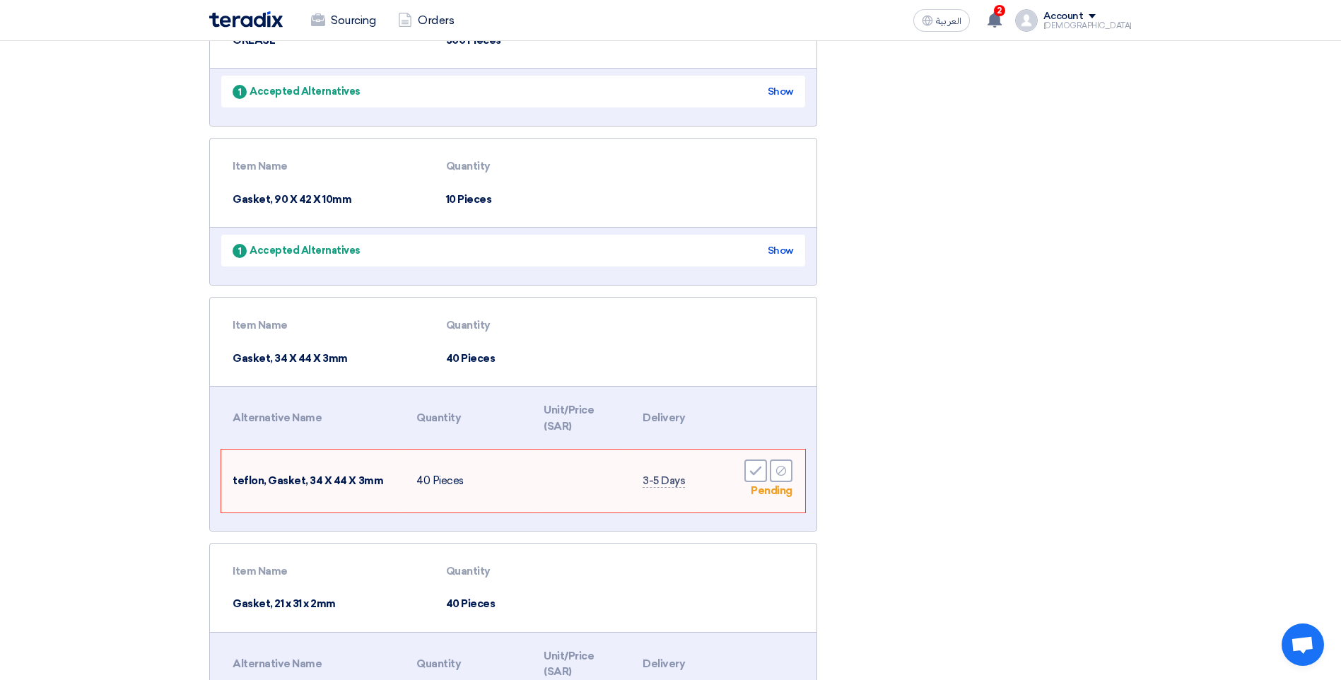
drag, startPoint x: 457, startPoint y: 182, endPoint x: 426, endPoint y: 182, distance: 31.8
click at [426, 183] on tr "Gasket, 90 X 42 X 10mm 10 Pieces" at bounding box center [513, 199] width 584 height 33
drag, startPoint x: 426, startPoint y: 182, endPoint x: 541, endPoint y: 178, distance: 116.0
click at [541, 183] on td "10 Pieces" at bounding box center [509, 199] width 148 height 33
drag, startPoint x: 456, startPoint y: 180, endPoint x: 423, endPoint y: 181, distance: 33.2
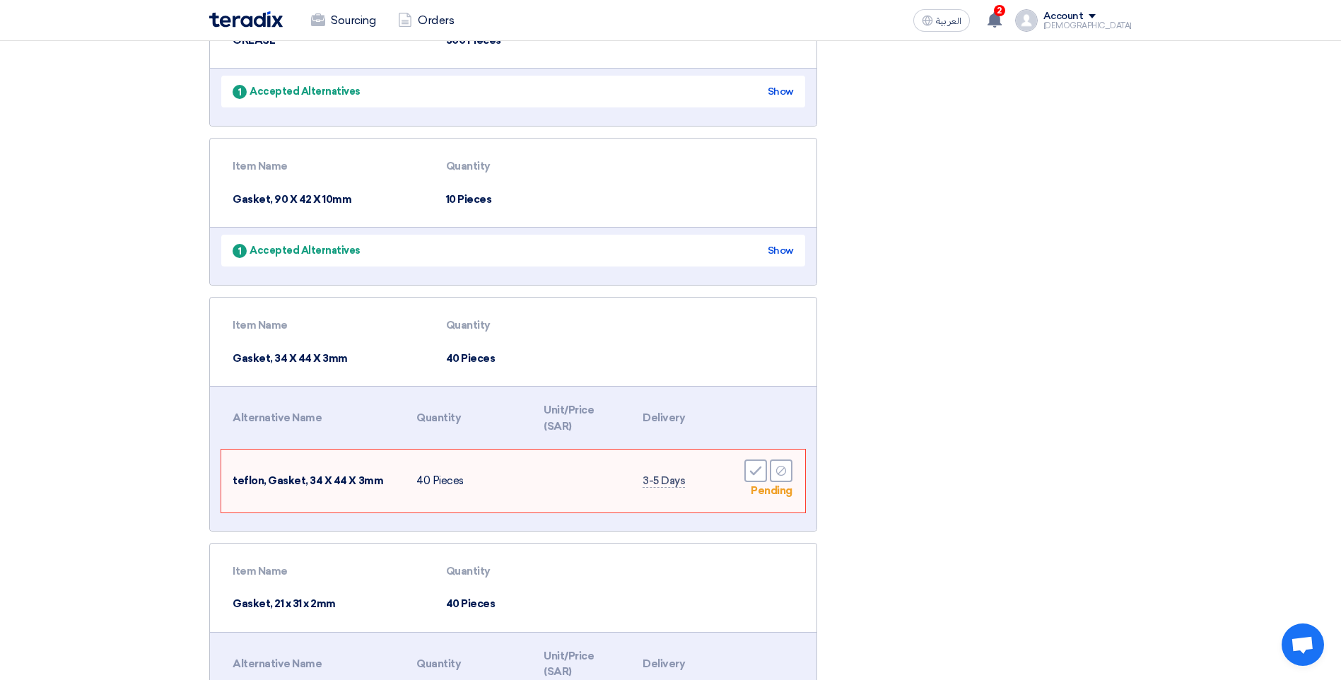
click at [423, 183] on tr "Gasket, 90 X 42 X 10mm 10 Pieces" at bounding box center [513, 199] width 584 height 33
drag, startPoint x: 423, startPoint y: 181, endPoint x: 539, endPoint y: 172, distance: 116.3
click at [539, 183] on td "10 Pieces" at bounding box center [509, 199] width 148 height 33
click at [241, 244] on span "1" at bounding box center [240, 251] width 14 height 14
click at [287, 243] on div "1 Accepted Alternatives" at bounding box center [297, 250] width 128 height 15
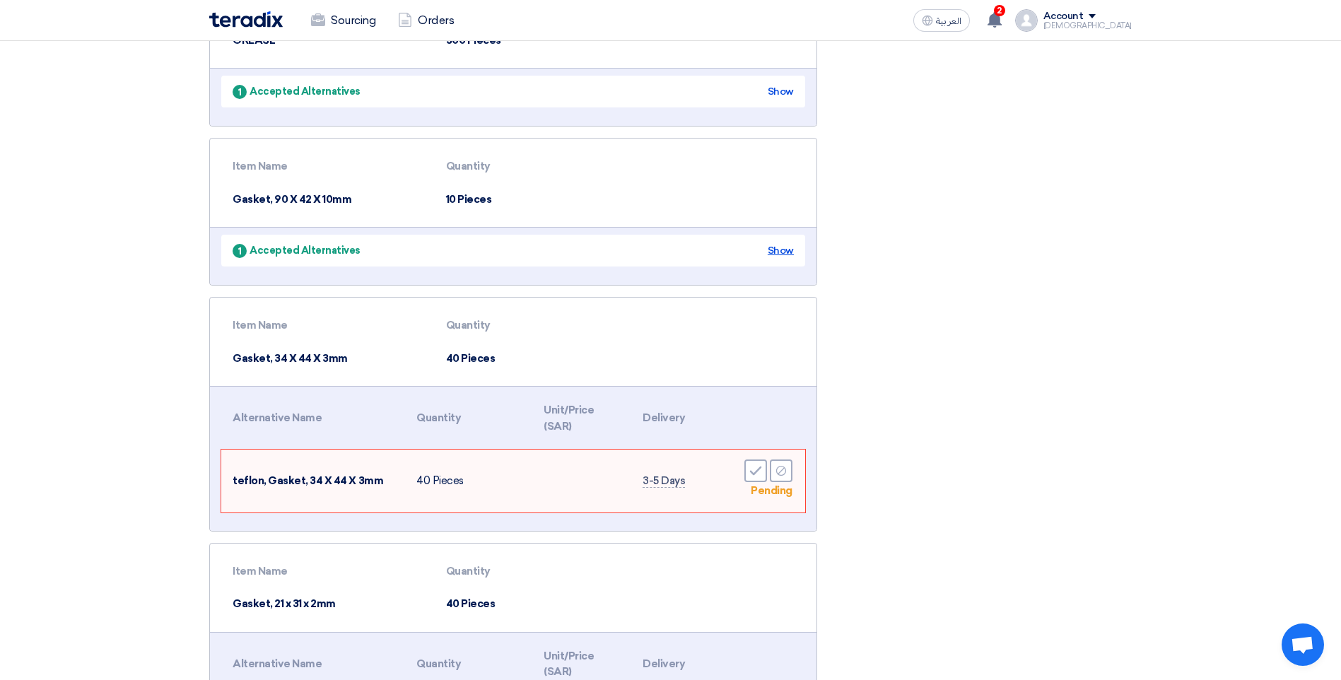
click at [780, 243] on div "Show" at bounding box center [781, 250] width 26 height 15
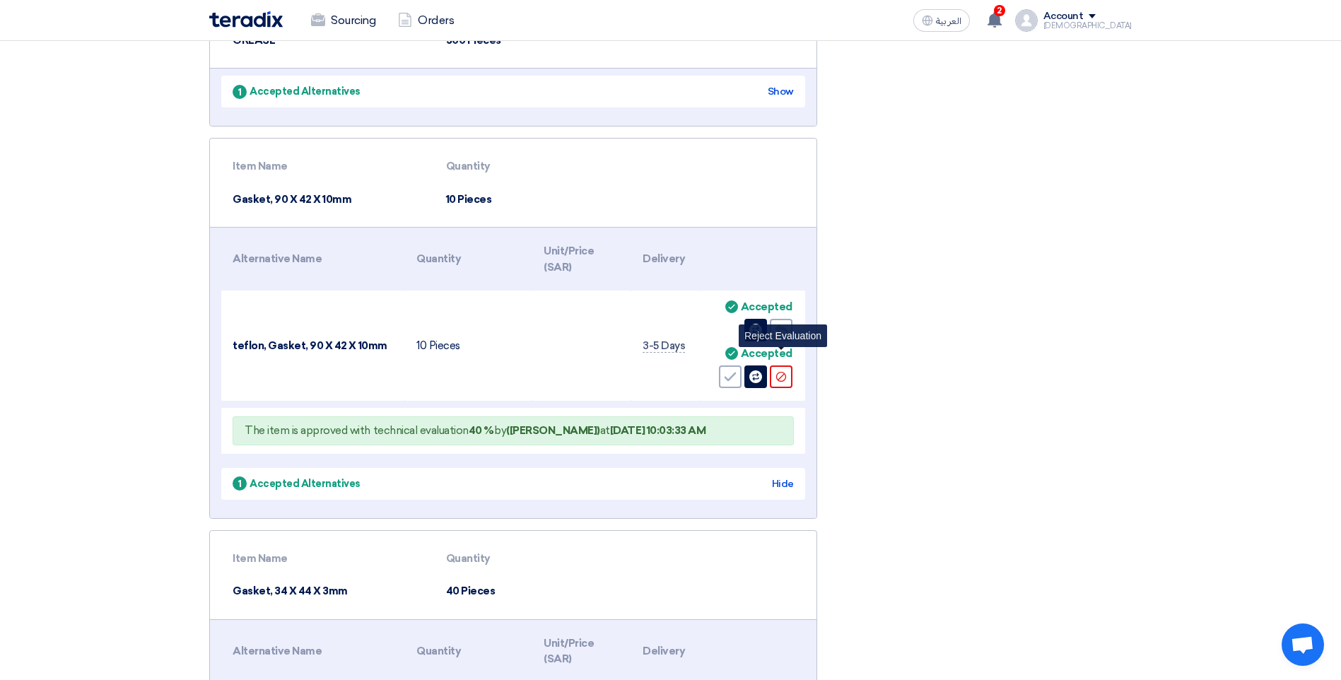
click at [778, 372] on use at bounding box center [781, 377] width 10 height 10
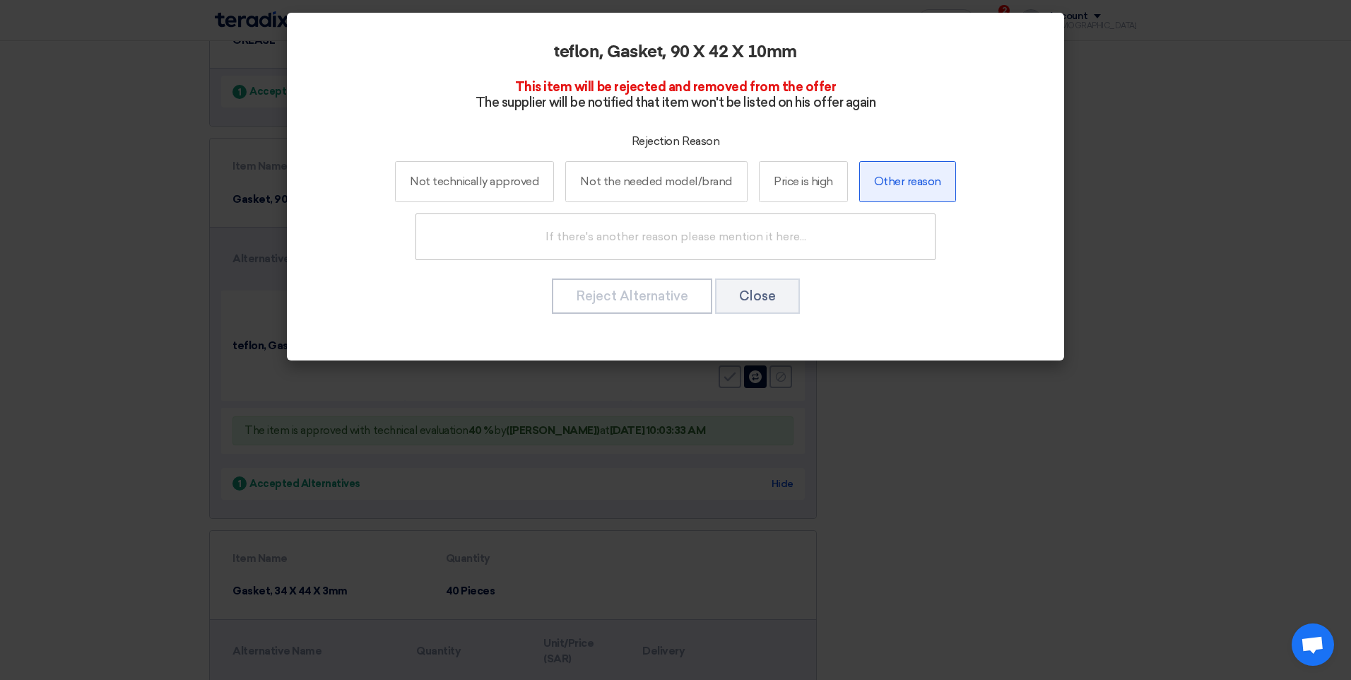
click at [916, 182] on label "Other reason" at bounding box center [908, 181] width 97 height 41
click at [913, 182] on input "Other reason" at bounding box center [907, 181] width 9 height 9
radio input "true"
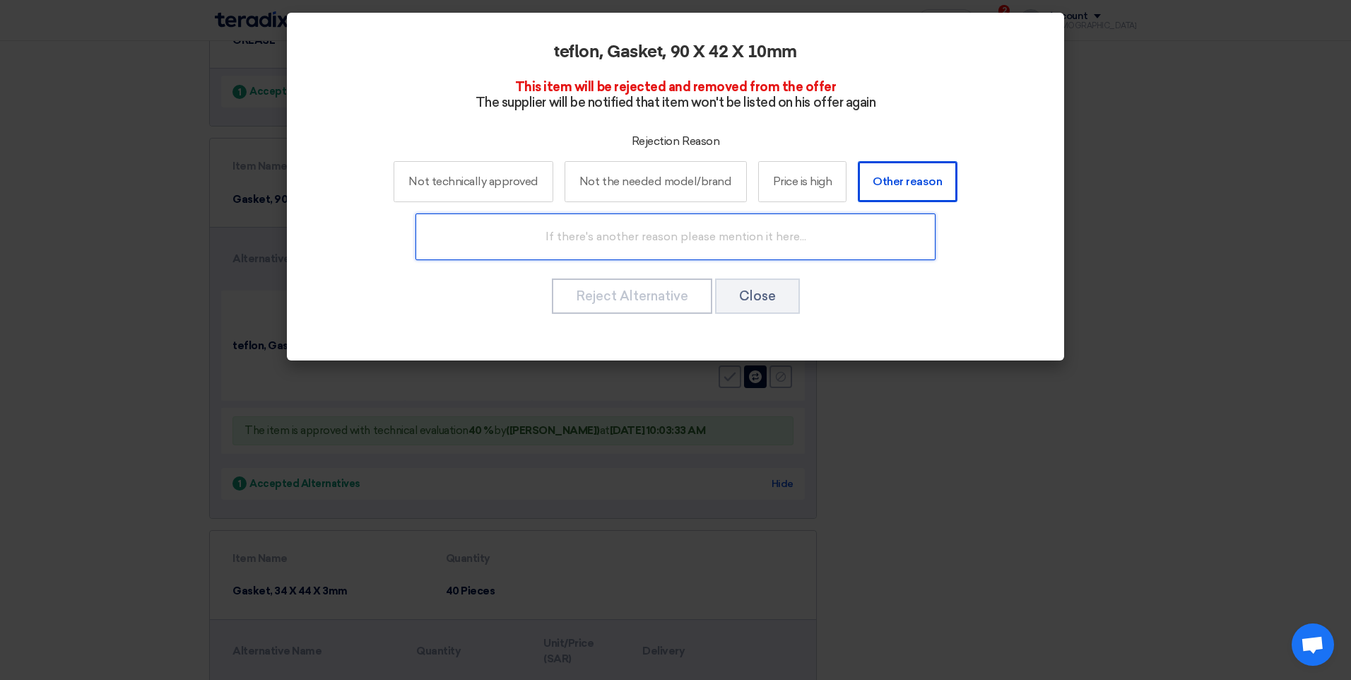
click at [617, 239] on input "text" at bounding box center [676, 236] width 520 height 47
type input "R"
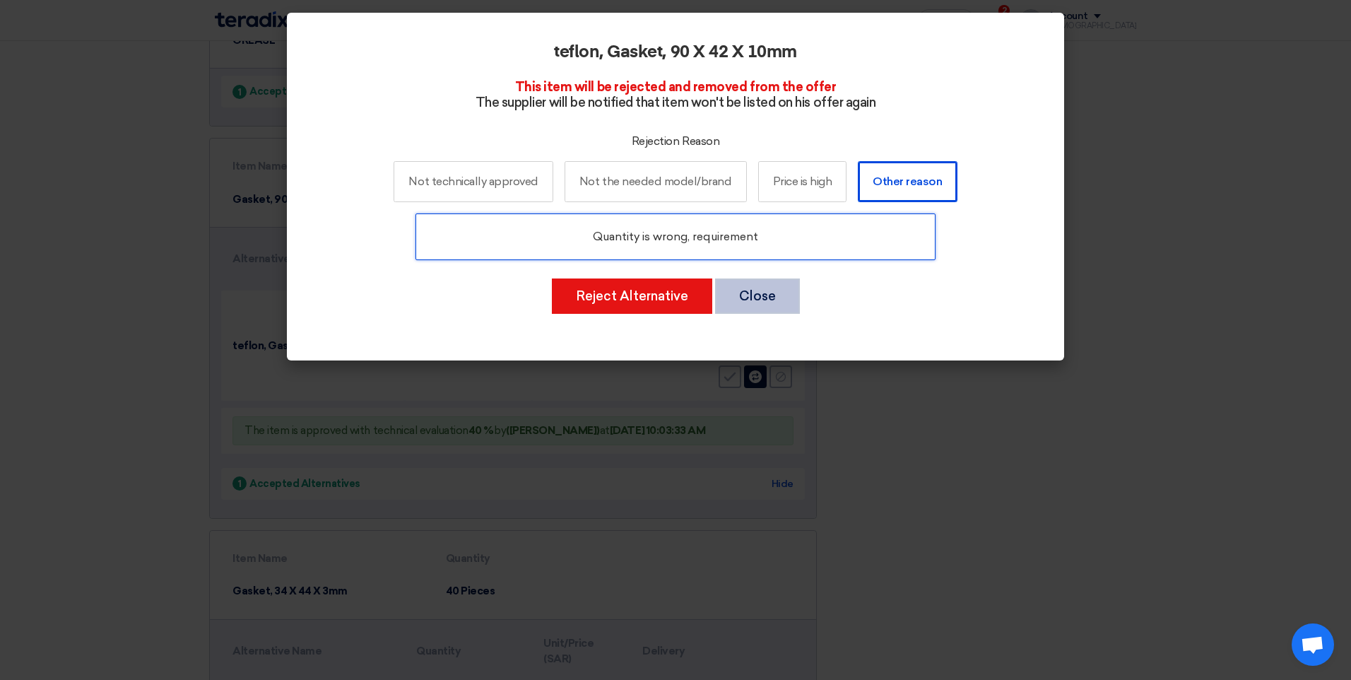
type input "Quantity is wrong, requirement"
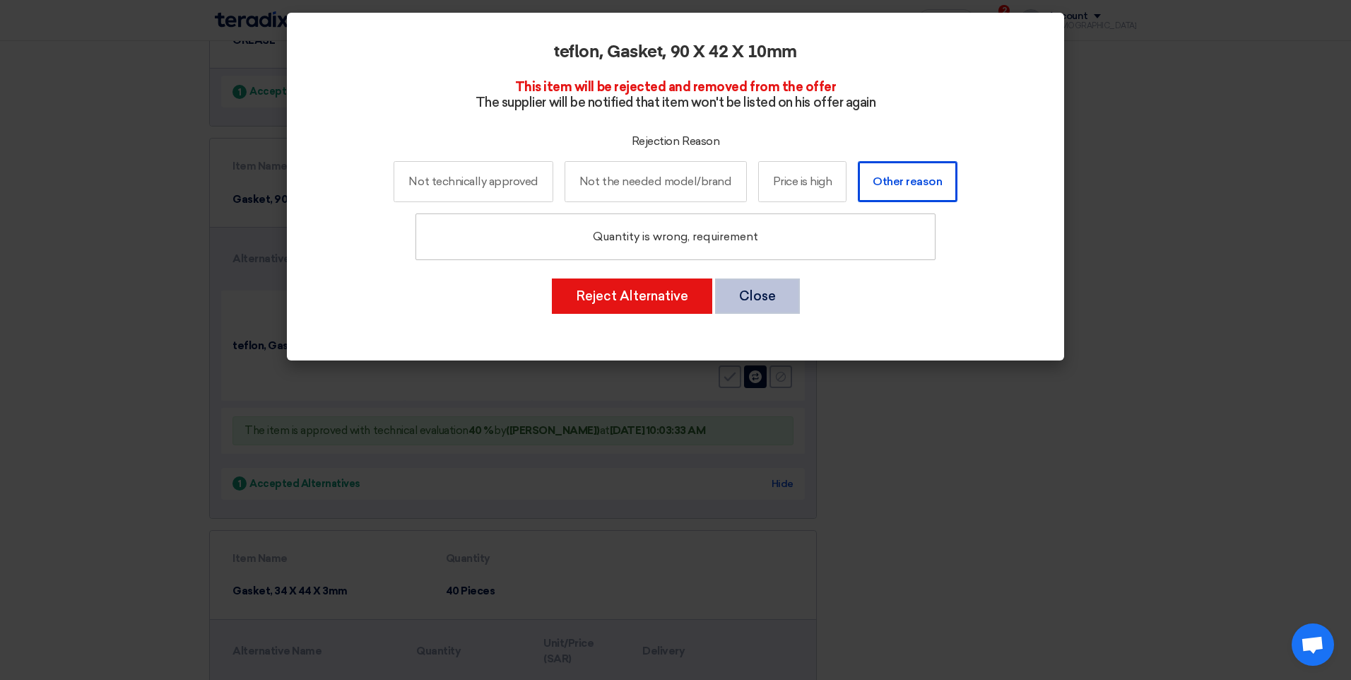
click at [770, 298] on button "Close" at bounding box center [757, 295] width 85 height 35
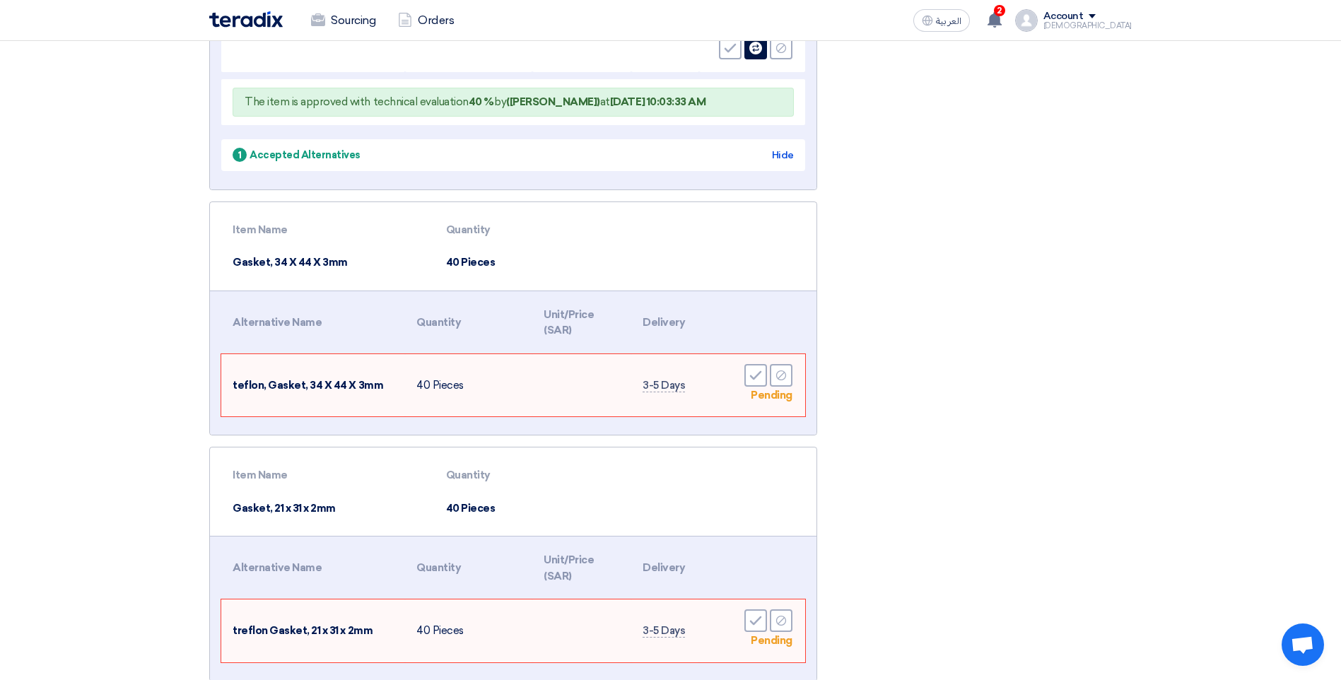
scroll to position [1767, 0]
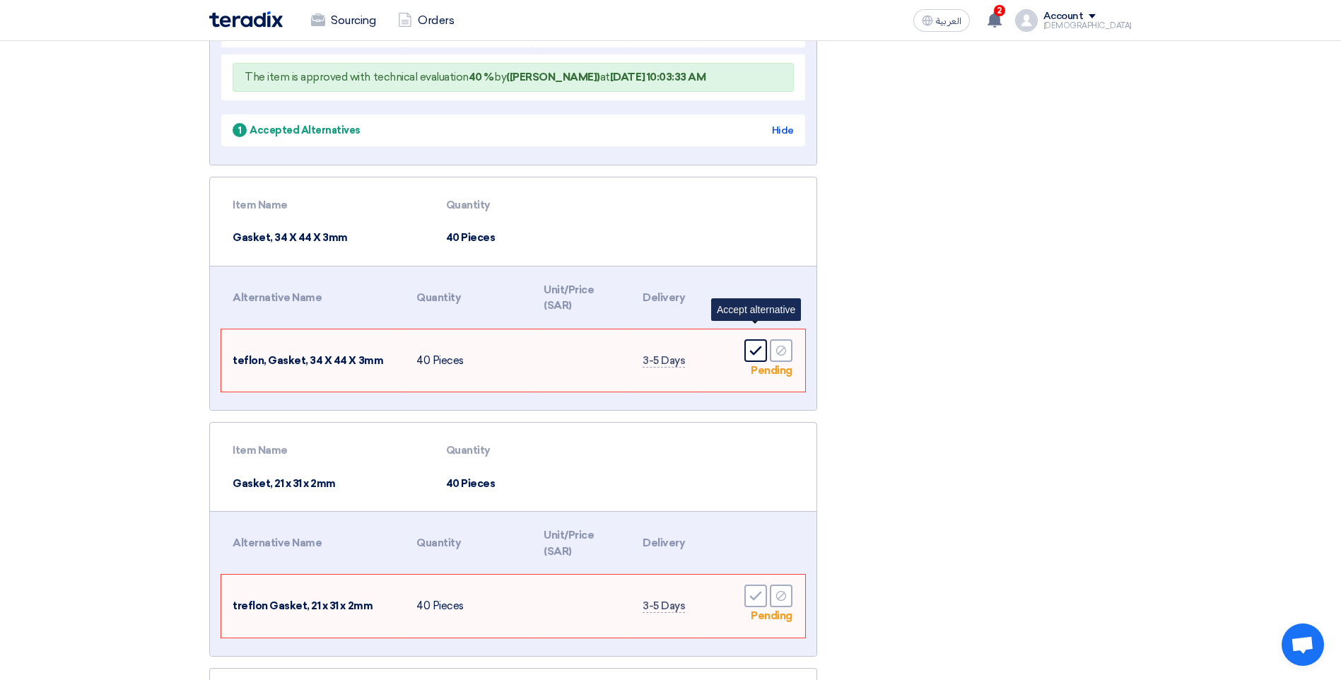
click at [757, 344] on icon "Accept" at bounding box center [755, 350] width 13 height 13
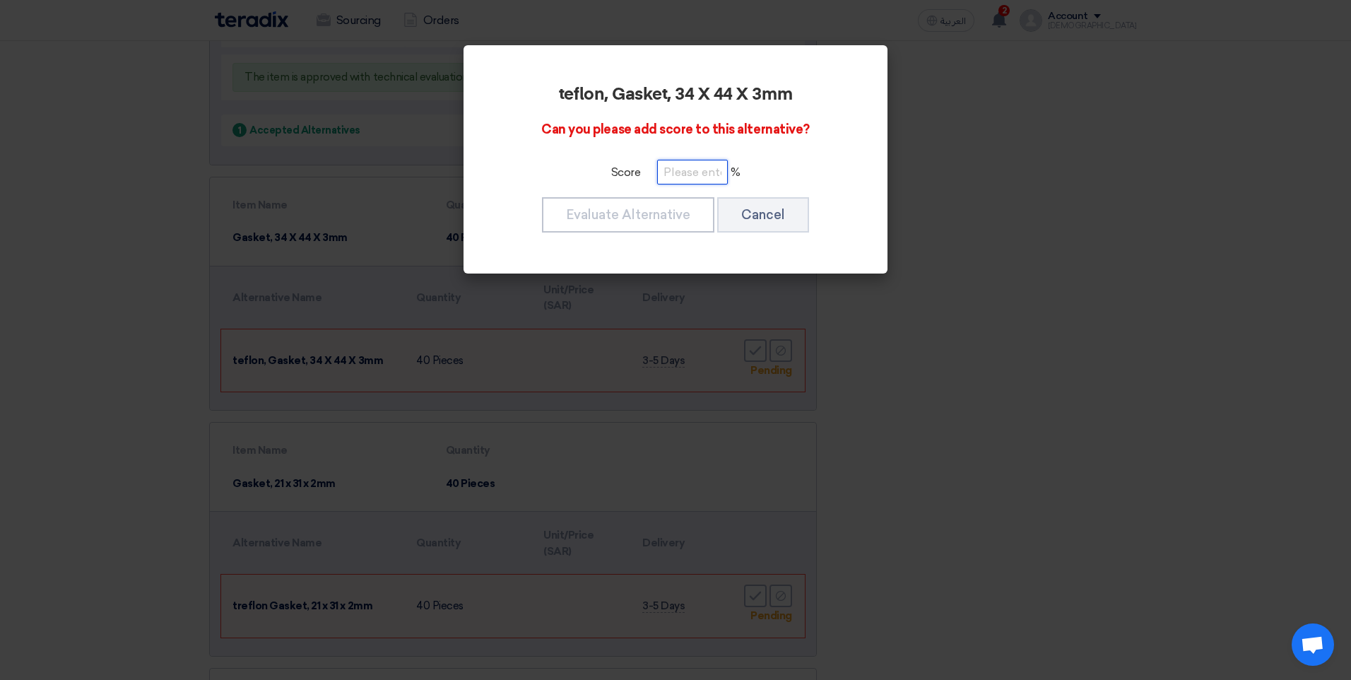
click at [684, 170] on input "number" at bounding box center [692, 172] width 71 height 25
type input "40"
click at [653, 216] on button "Evaluate Alternative" at bounding box center [628, 214] width 172 height 35
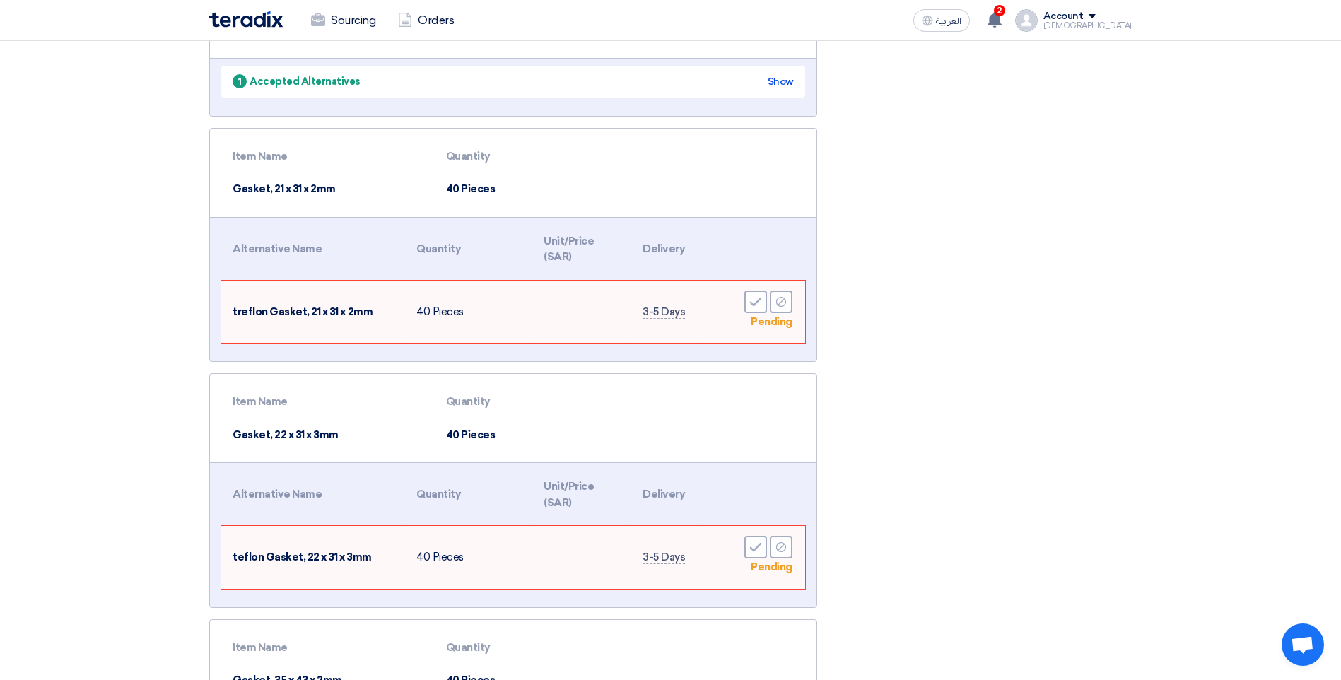
scroll to position [1979, 0]
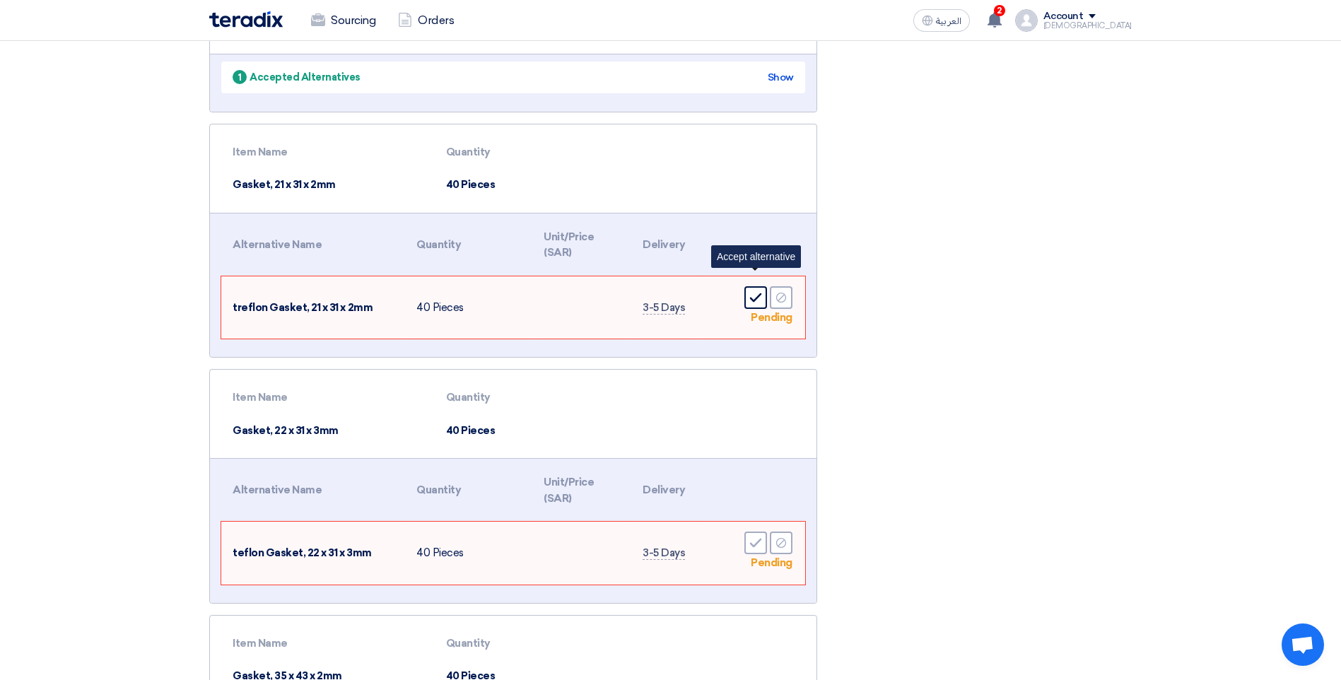
click at [760, 291] on icon "Accept" at bounding box center [755, 297] width 13 height 13
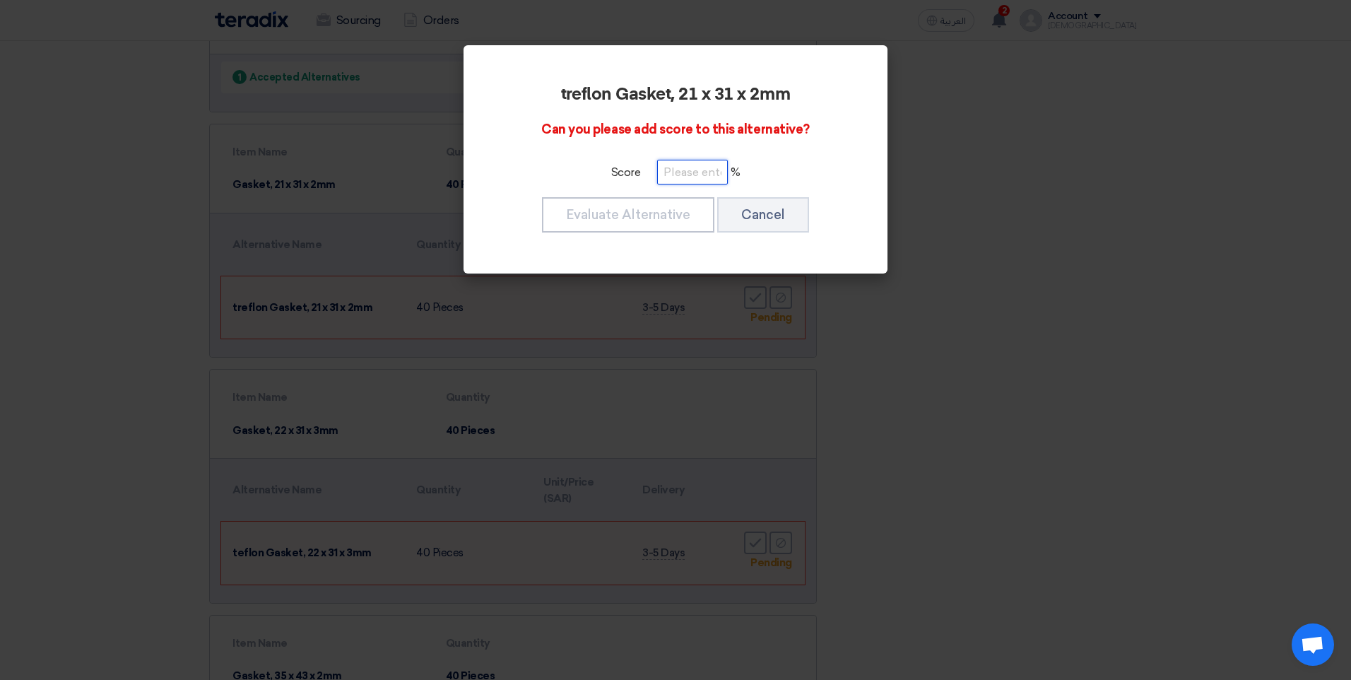
click at [682, 177] on input "number" at bounding box center [692, 172] width 71 height 25
type input "40"
click at [611, 209] on button "Evaluate Alternative" at bounding box center [628, 214] width 172 height 35
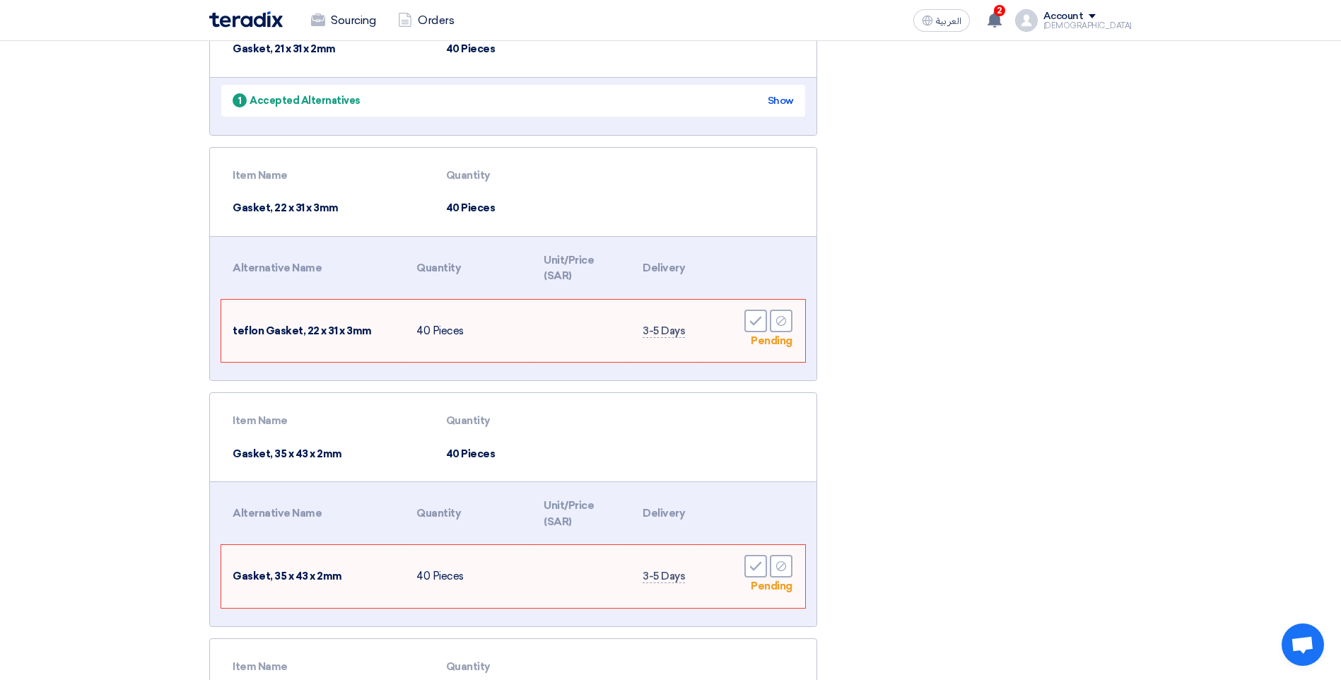
scroll to position [2121, 0]
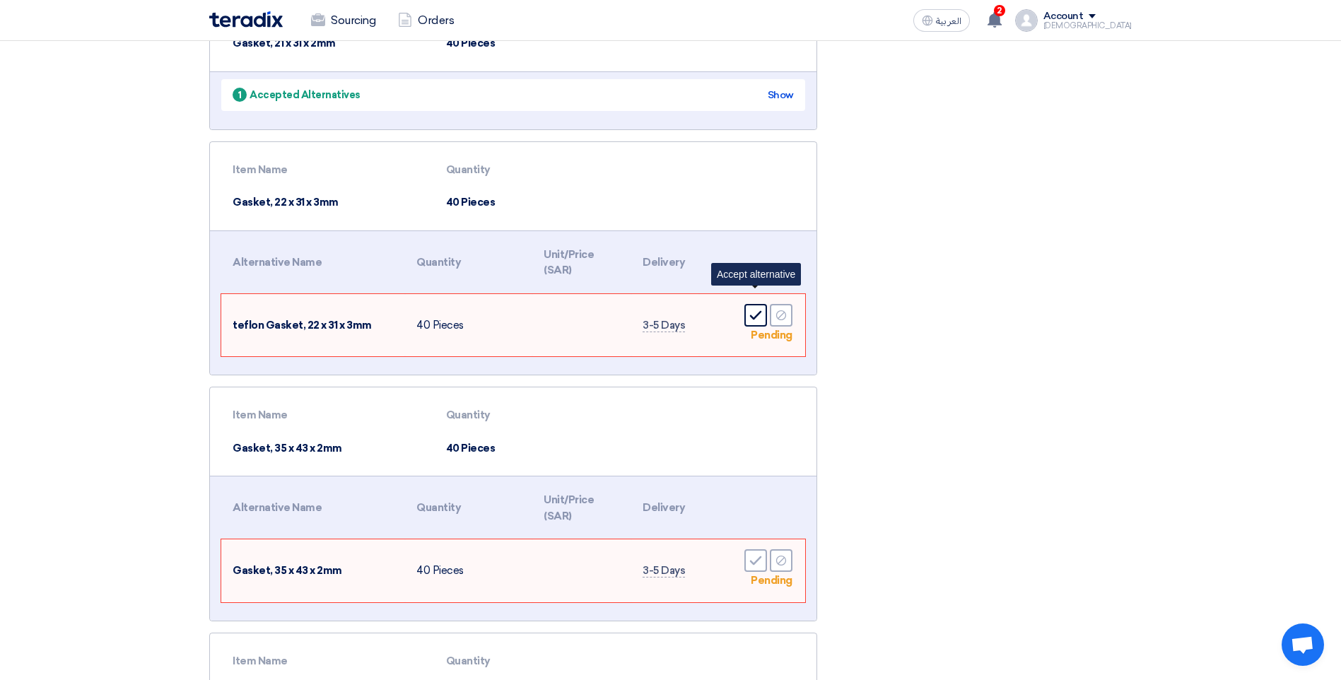
click at [756, 309] on icon "Accept" at bounding box center [755, 315] width 13 height 13
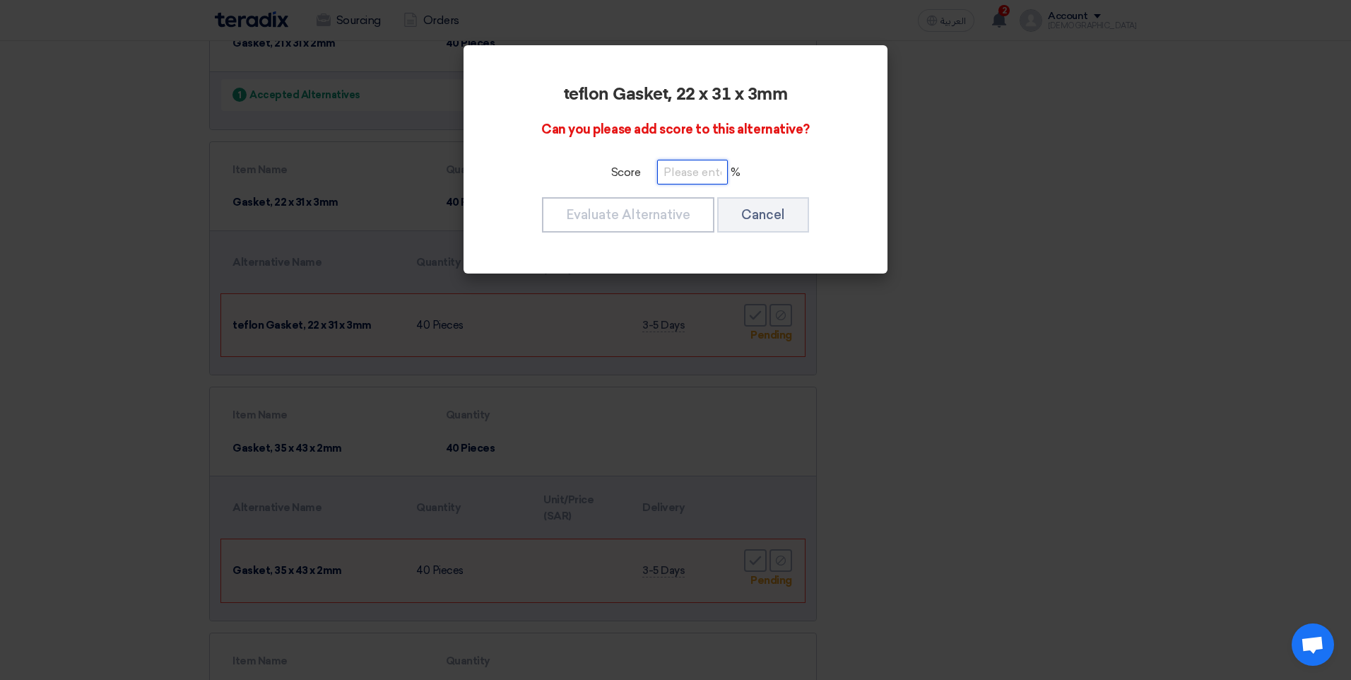
click at [675, 175] on input "number" at bounding box center [692, 172] width 71 height 25
type input "40"
click at [635, 193] on div "teflon Gasket, 22 x 31 x 3mm Can you please add score to this alternative? Scor…" at bounding box center [676, 159] width 390 height 194
click at [635, 212] on button "Evaluate Alternative" at bounding box center [628, 214] width 172 height 35
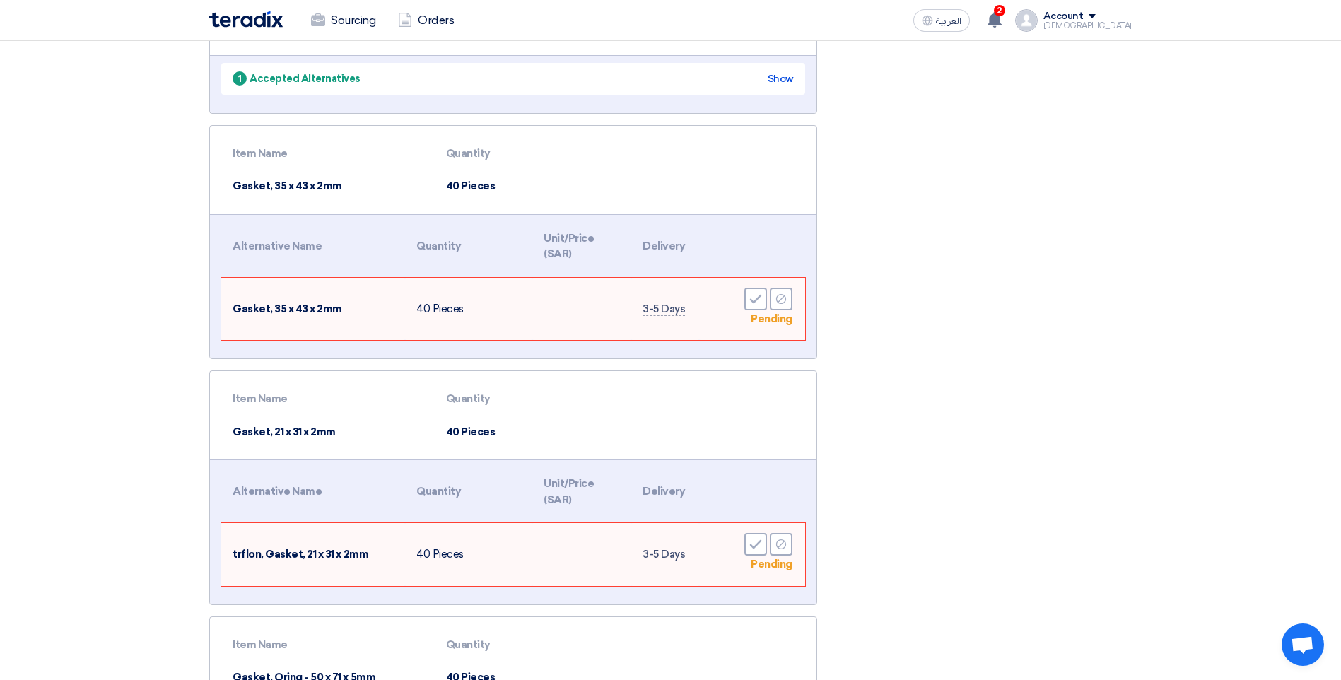
scroll to position [2333, 0]
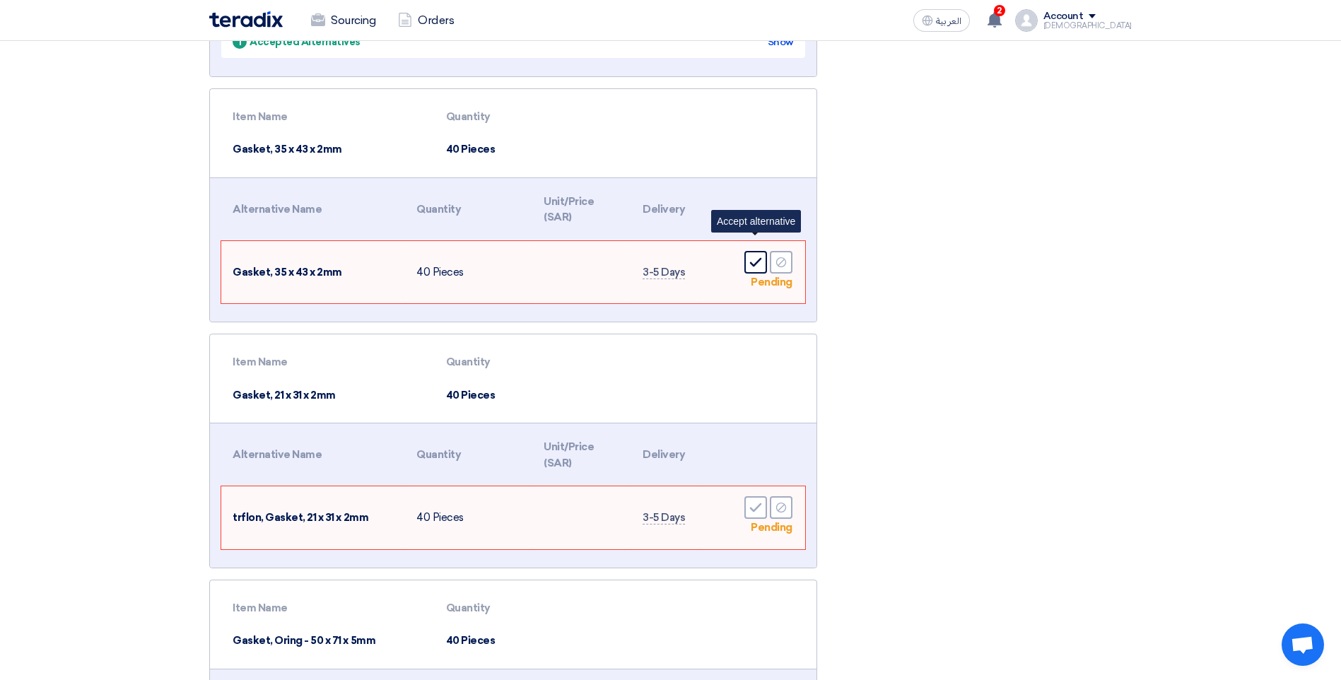
click at [755, 256] on icon "Accept" at bounding box center [755, 262] width 13 height 13
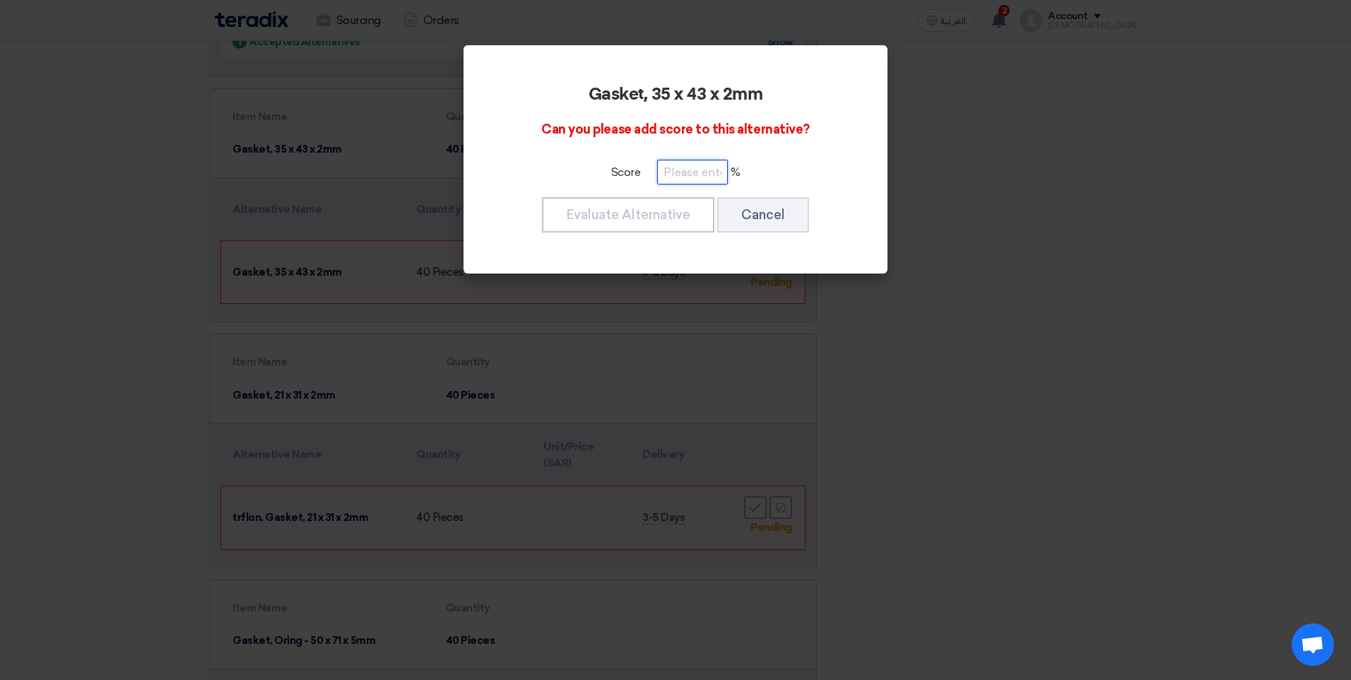
click at [692, 161] on input "number" at bounding box center [692, 172] width 71 height 25
type input "40"
click at [663, 228] on button "Evaluate Alternative" at bounding box center [628, 214] width 172 height 35
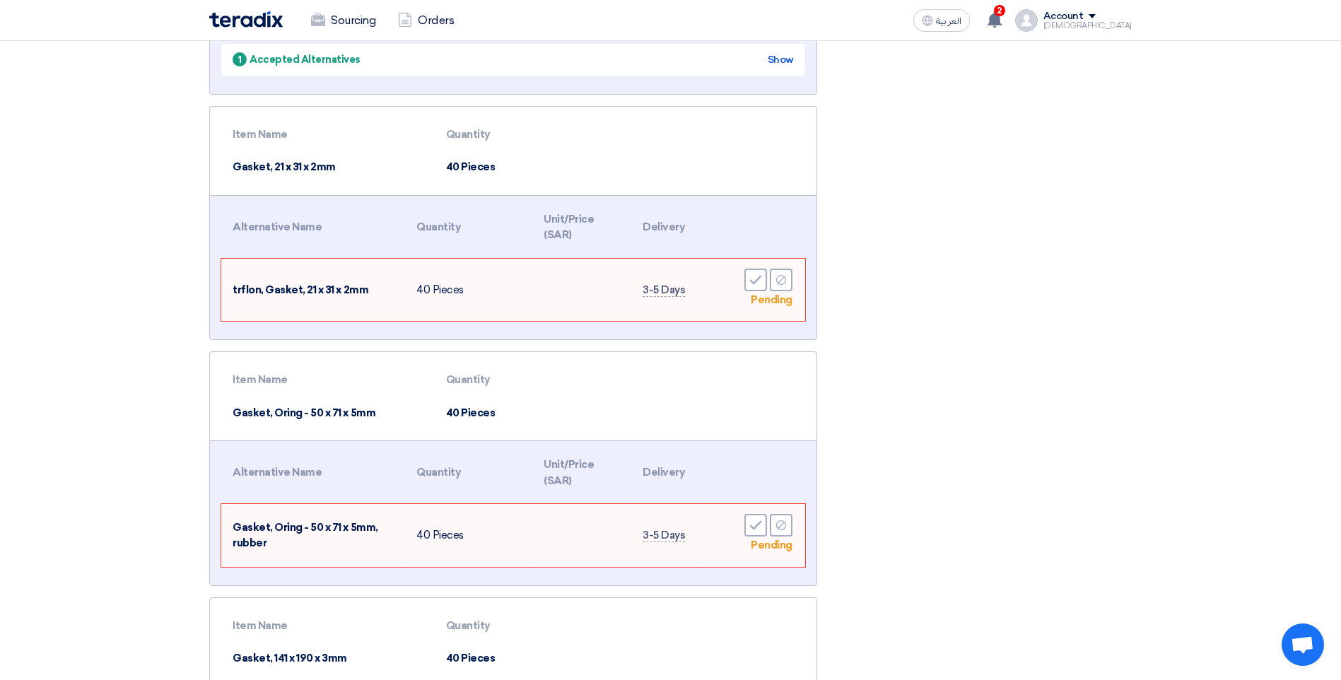
scroll to position [2545, 0]
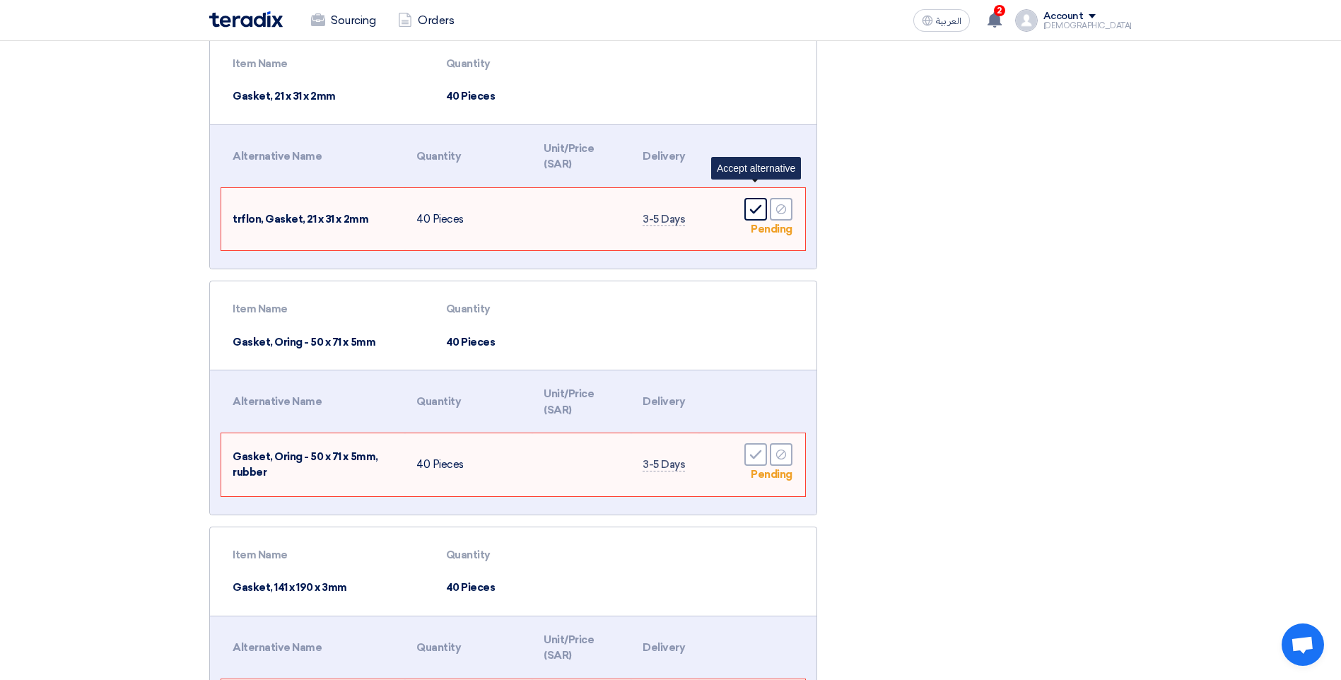
click at [754, 203] on icon "Accept" at bounding box center [755, 209] width 13 height 13
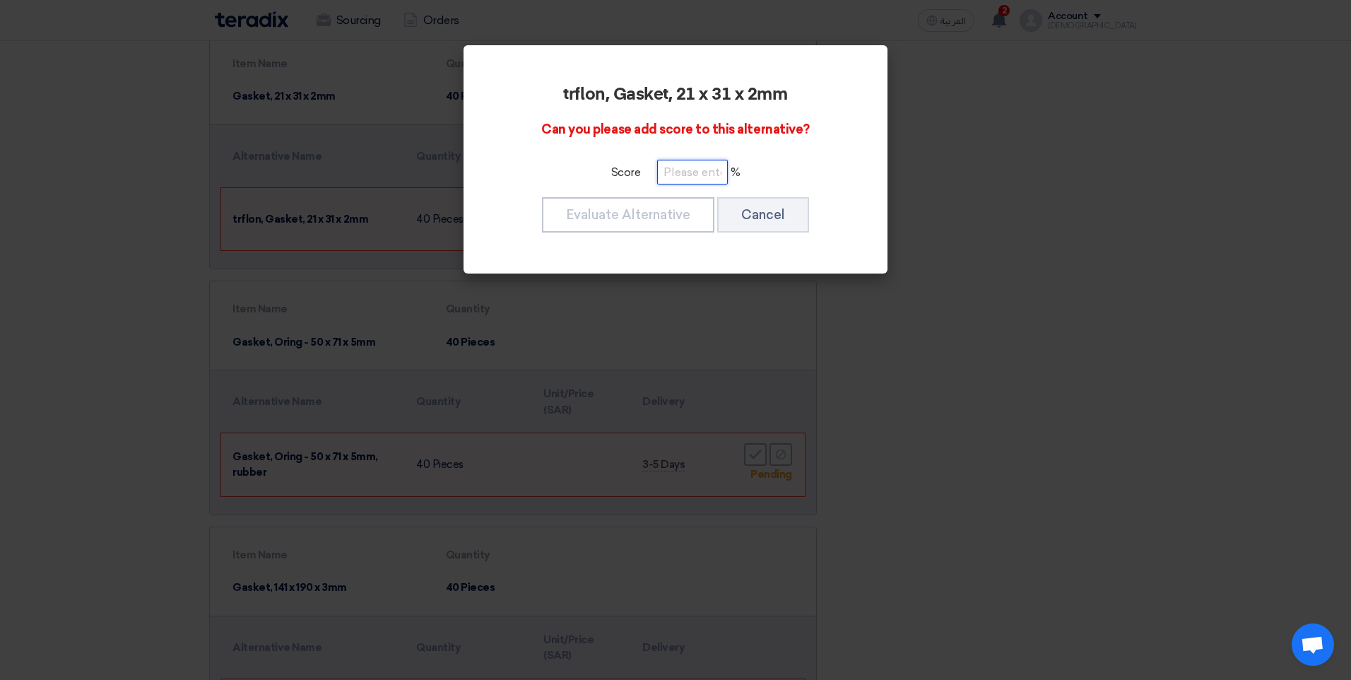
click at [686, 177] on input "number" at bounding box center [692, 172] width 71 height 25
type input "40"
click at [690, 200] on button "Evaluate Alternative" at bounding box center [628, 214] width 172 height 35
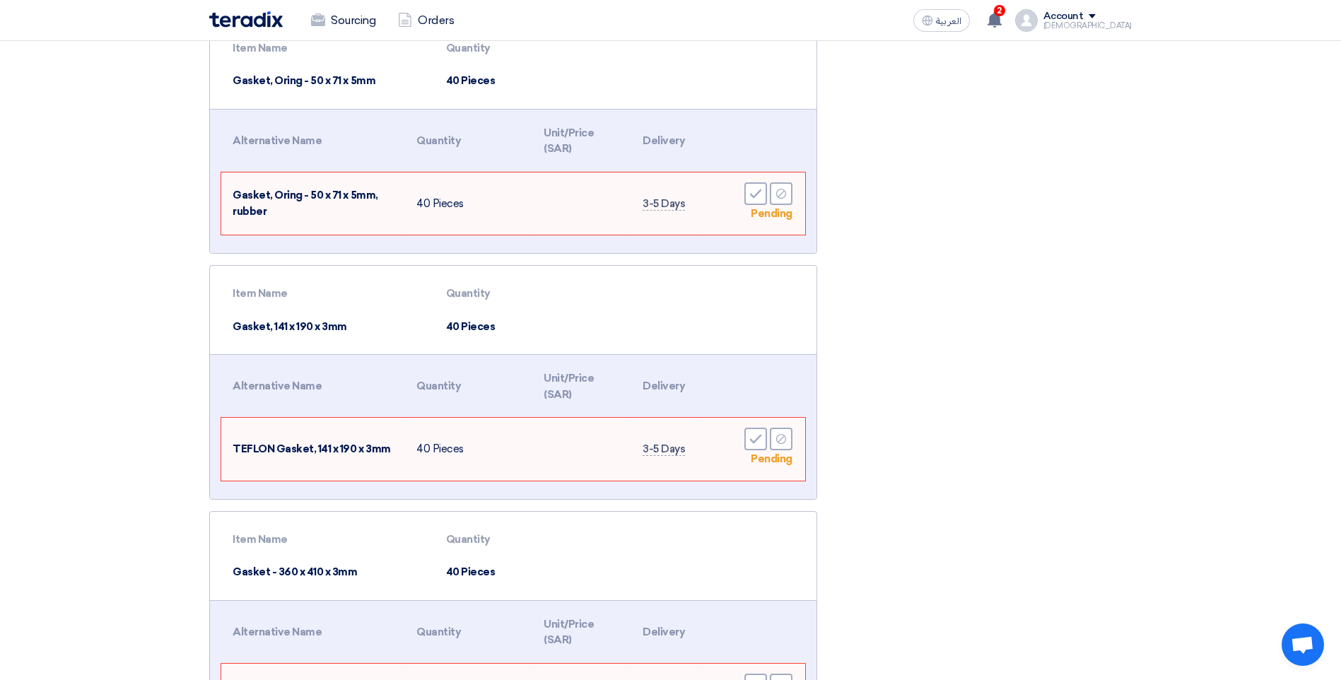
scroll to position [2686, 0]
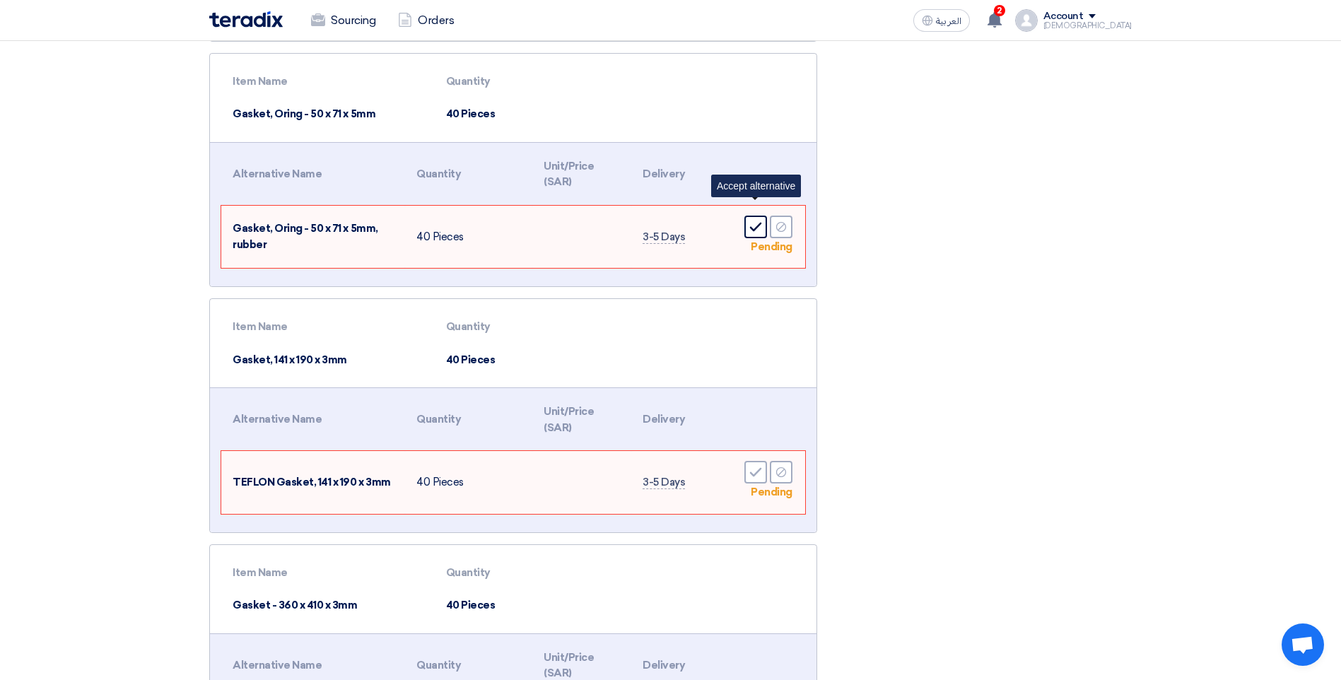
click at [759, 221] on icon "Accept" at bounding box center [755, 227] width 13 height 13
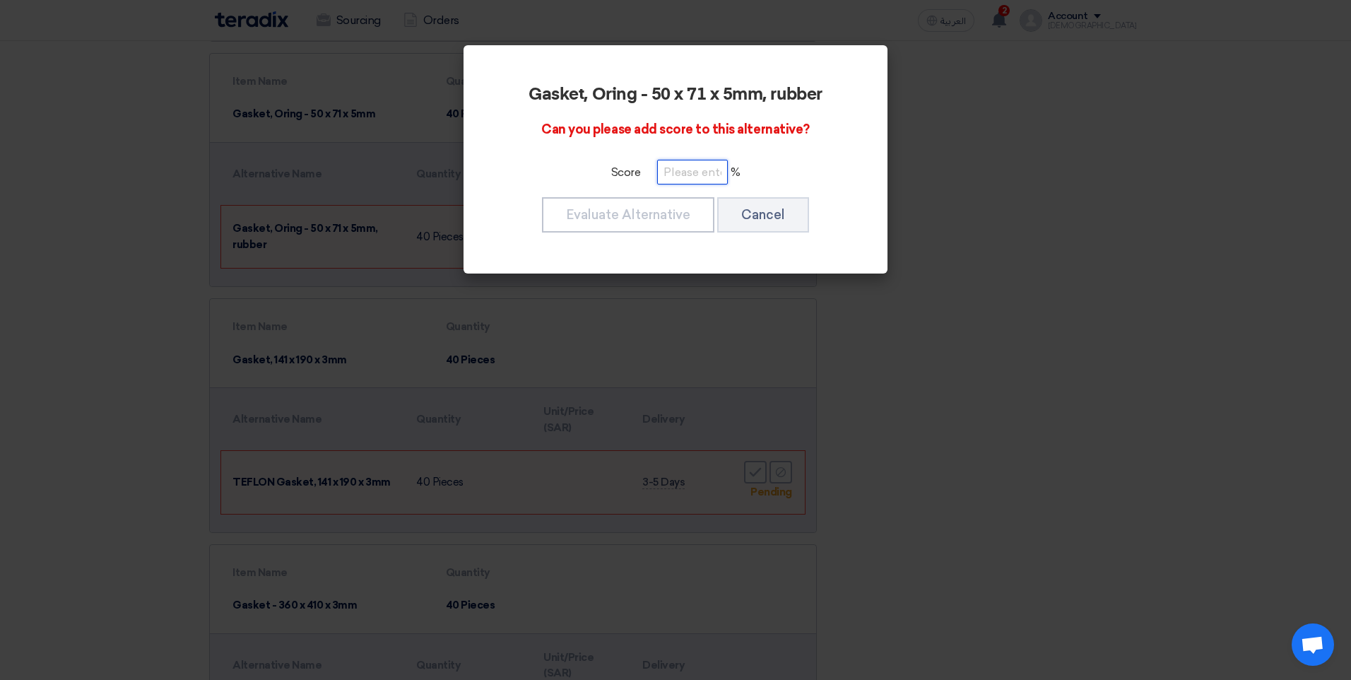
click at [696, 178] on input "number" at bounding box center [692, 172] width 71 height 25
type input "40"
click at [647, 219] on button "Evaluate Alternative" at bounding box center [628, 214] width 172 height 35
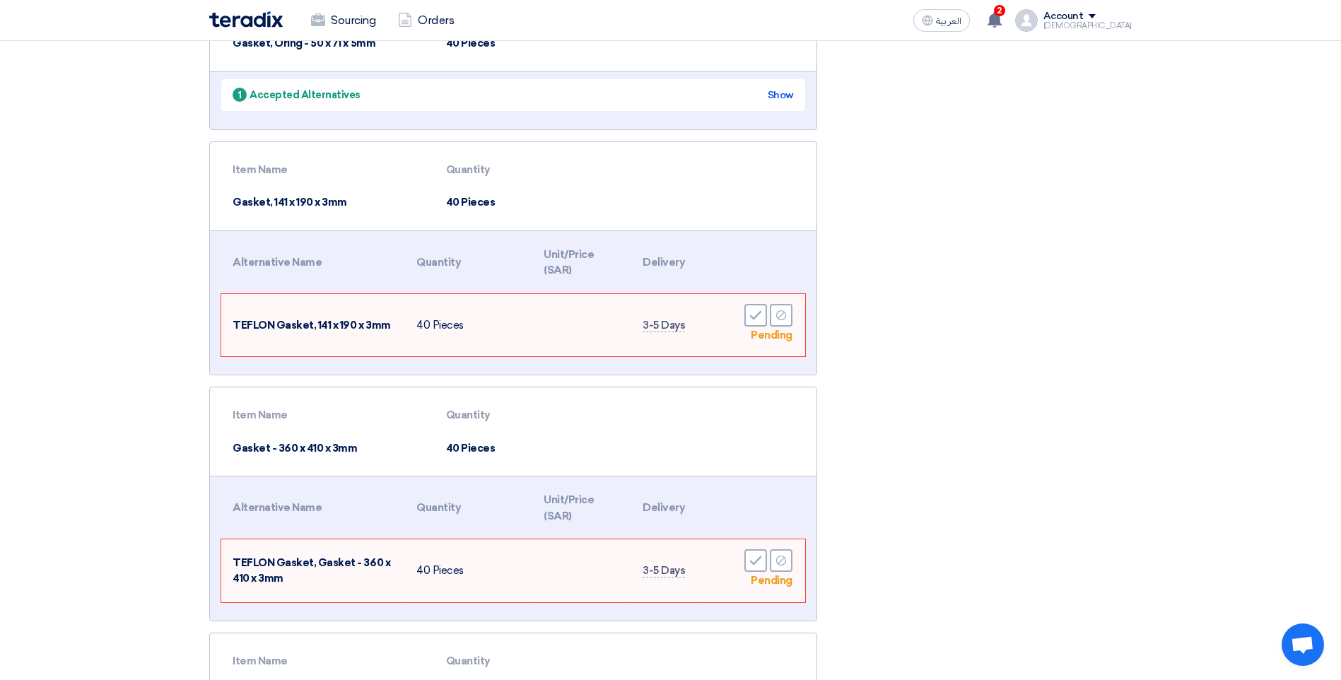
scroll to position [2827, 0]
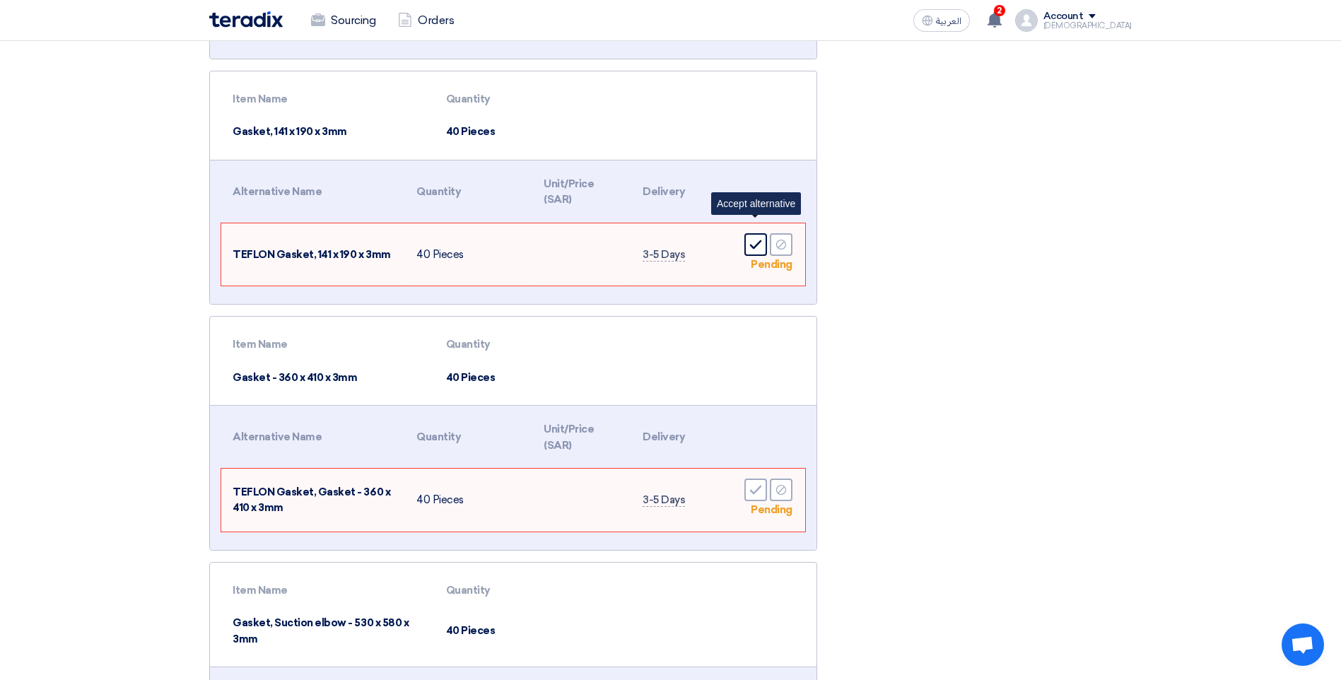
click at [755, 240] on use at bounding box center [756, 244] width 12 height 9
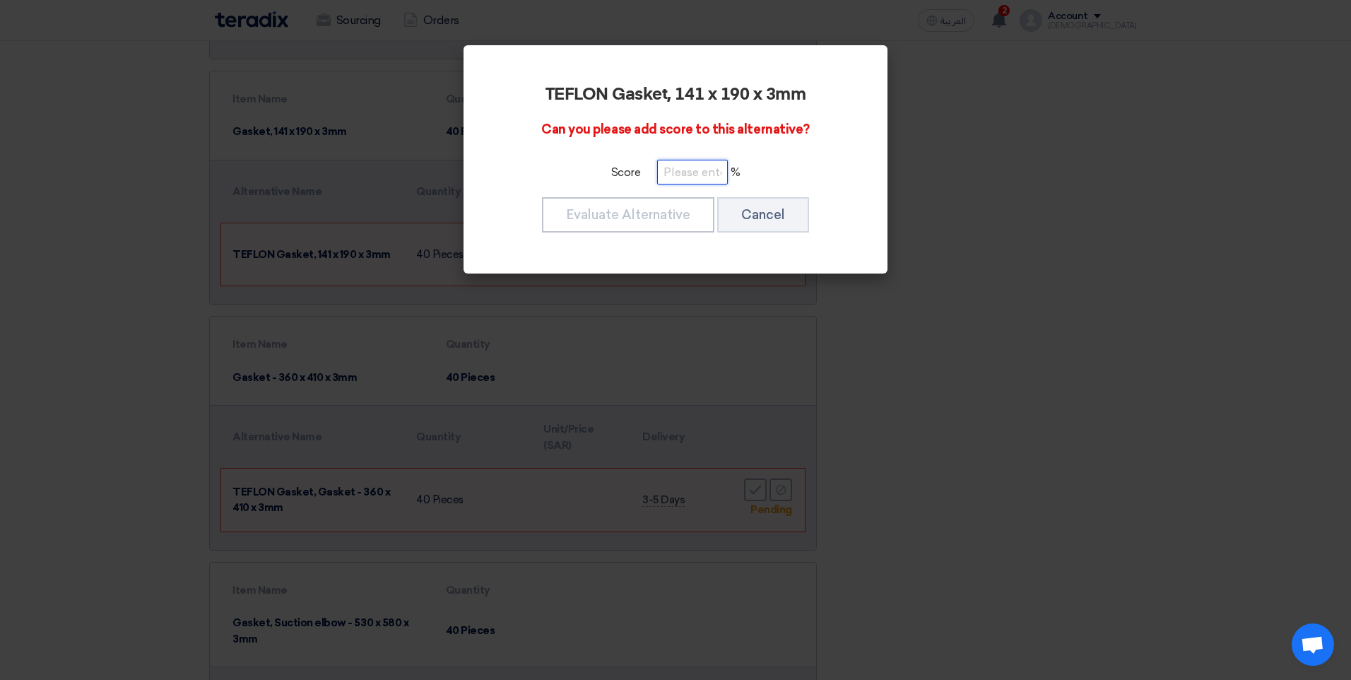
click at [700, 168] on input "number" at bounding box center [692, 172] width 71 height 25
type input "40"
click at [682, 214] on button "Evaluate Alternative" at bounding box center [628, 214] width 172 height 35
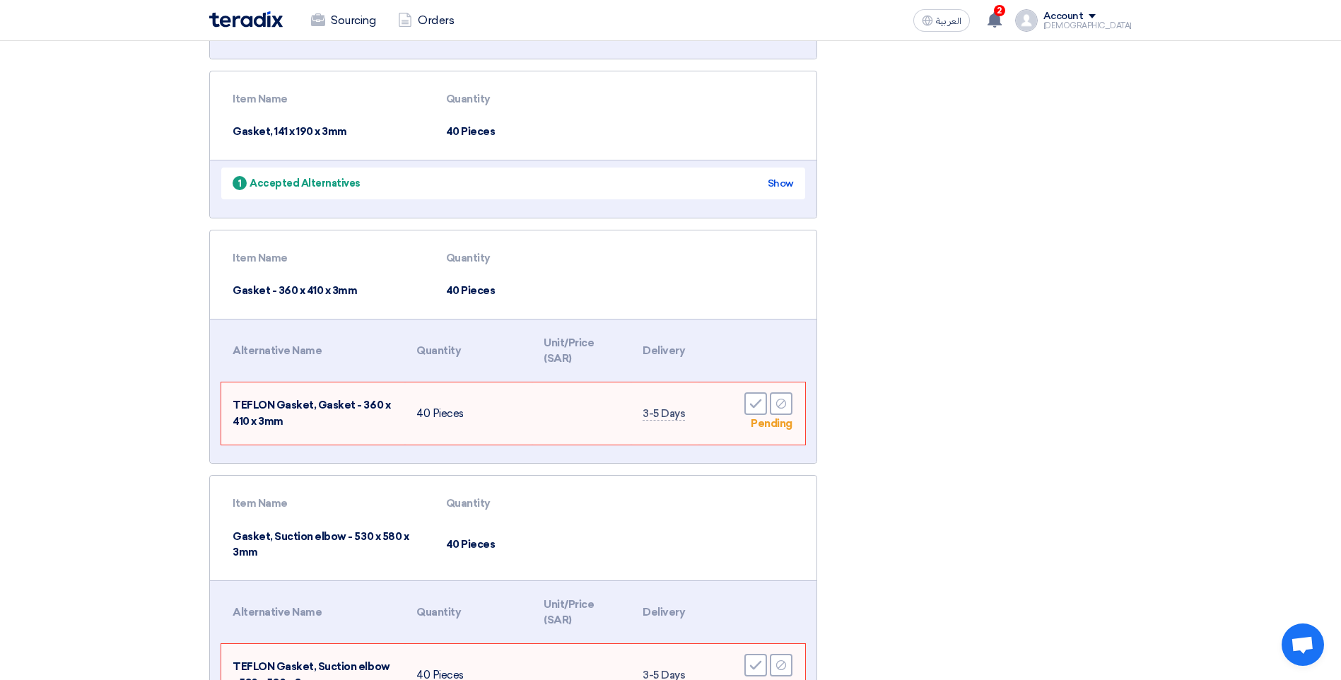
scroll to position [2969, 0]
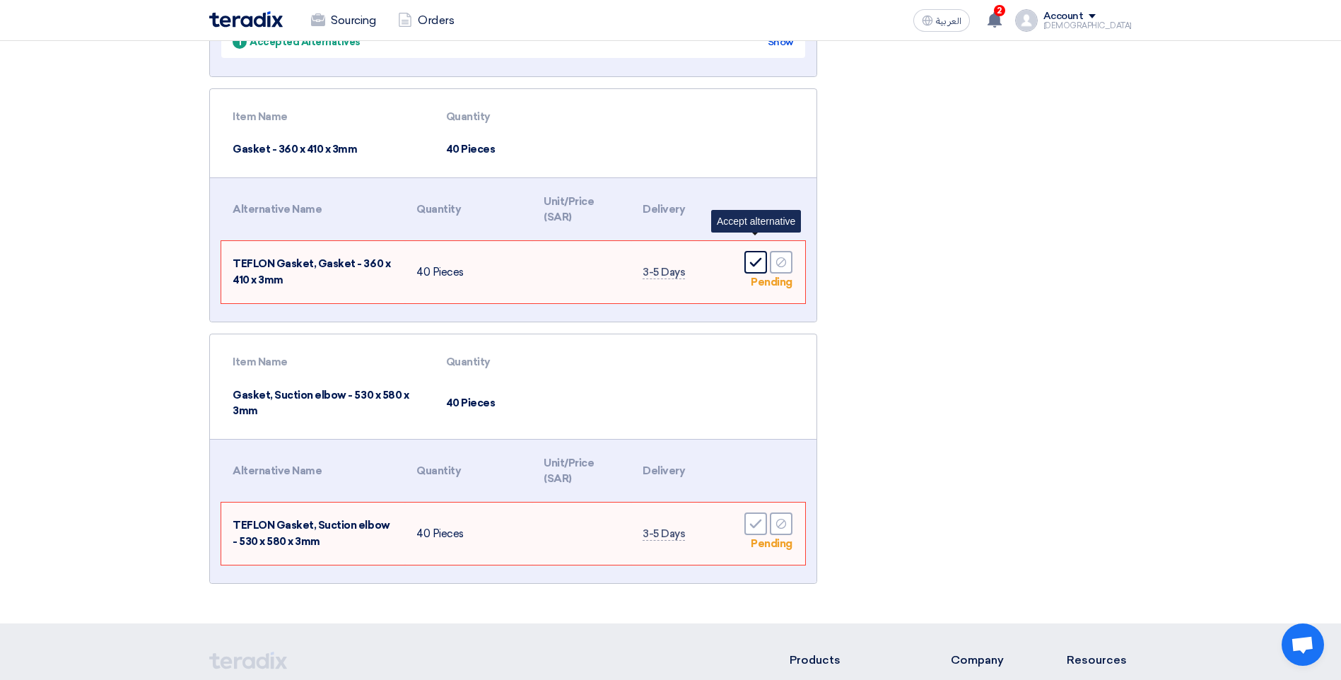
click at [756, 256] on icon "Accept" at bounding box center [755, 262] width 13 height 13
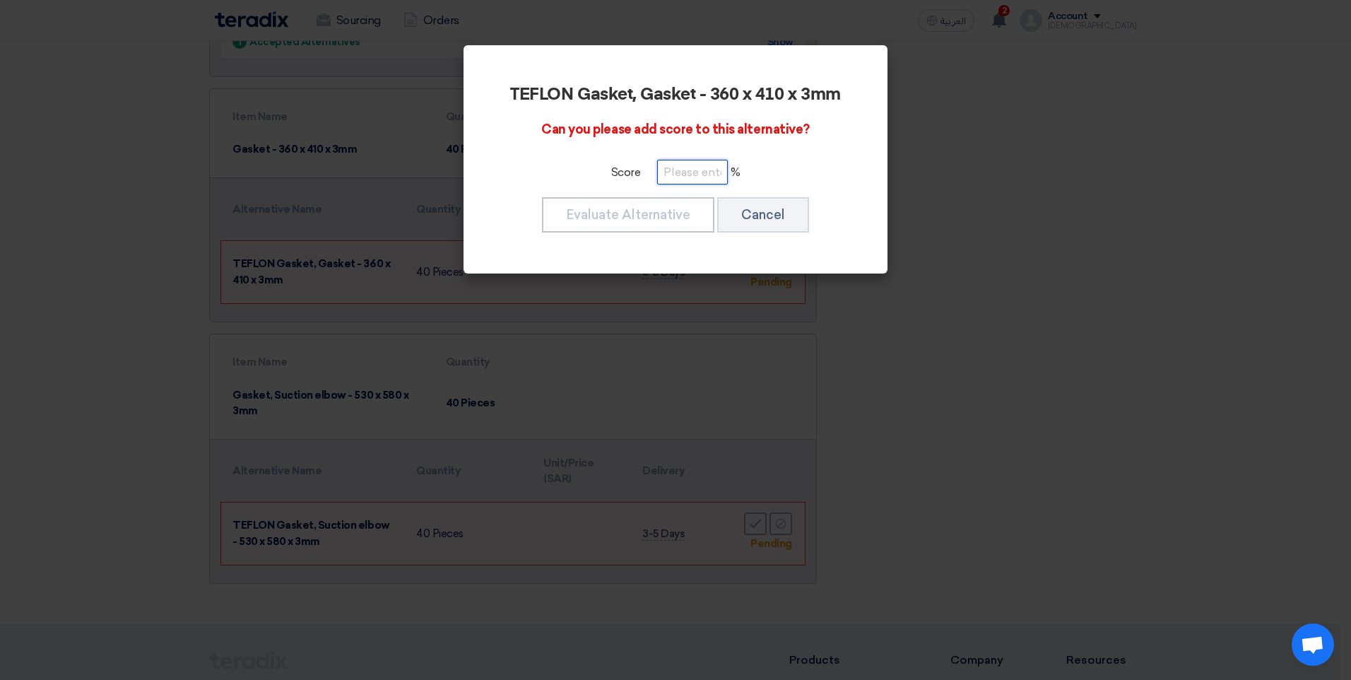
click at [681, 175] on input "number" at bounding box center [692, 172] width 71 height 25
type input "40"
click at [664, 214] on button "Evaluate Alternative" at bounding box center [628, 214] width 172 height 35
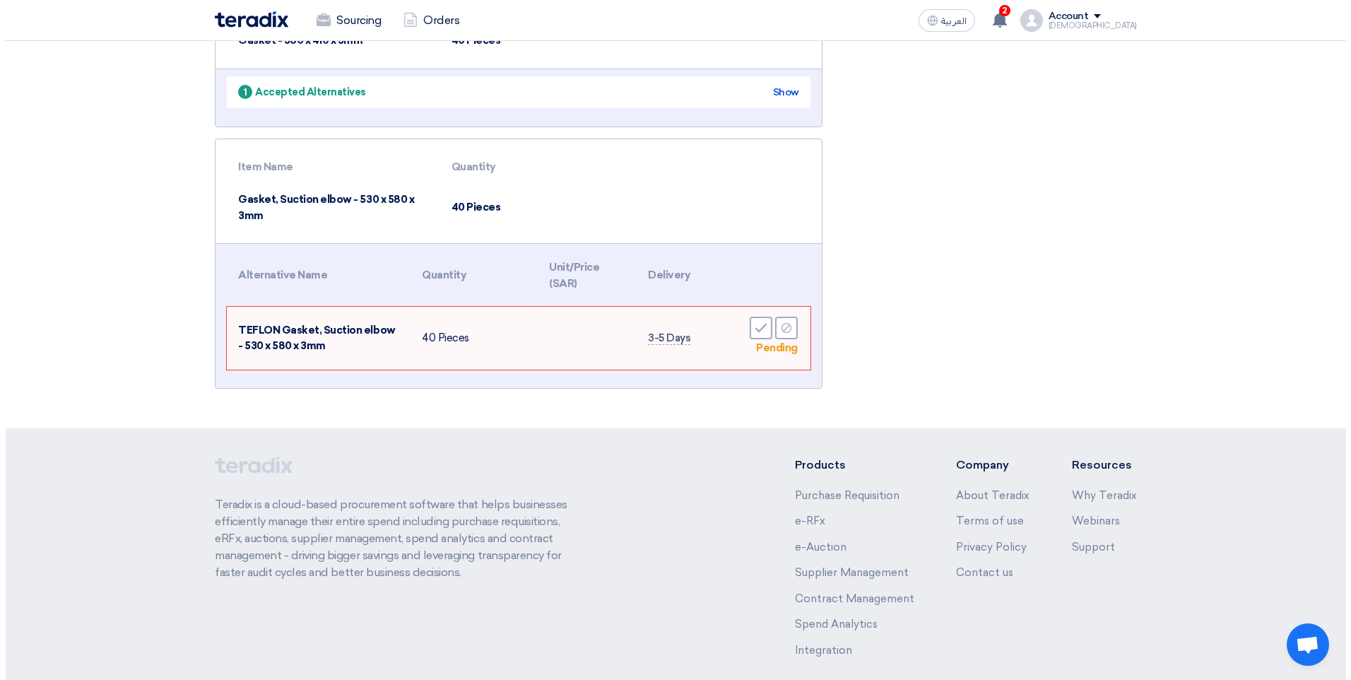
scroll to position [3110, 0]
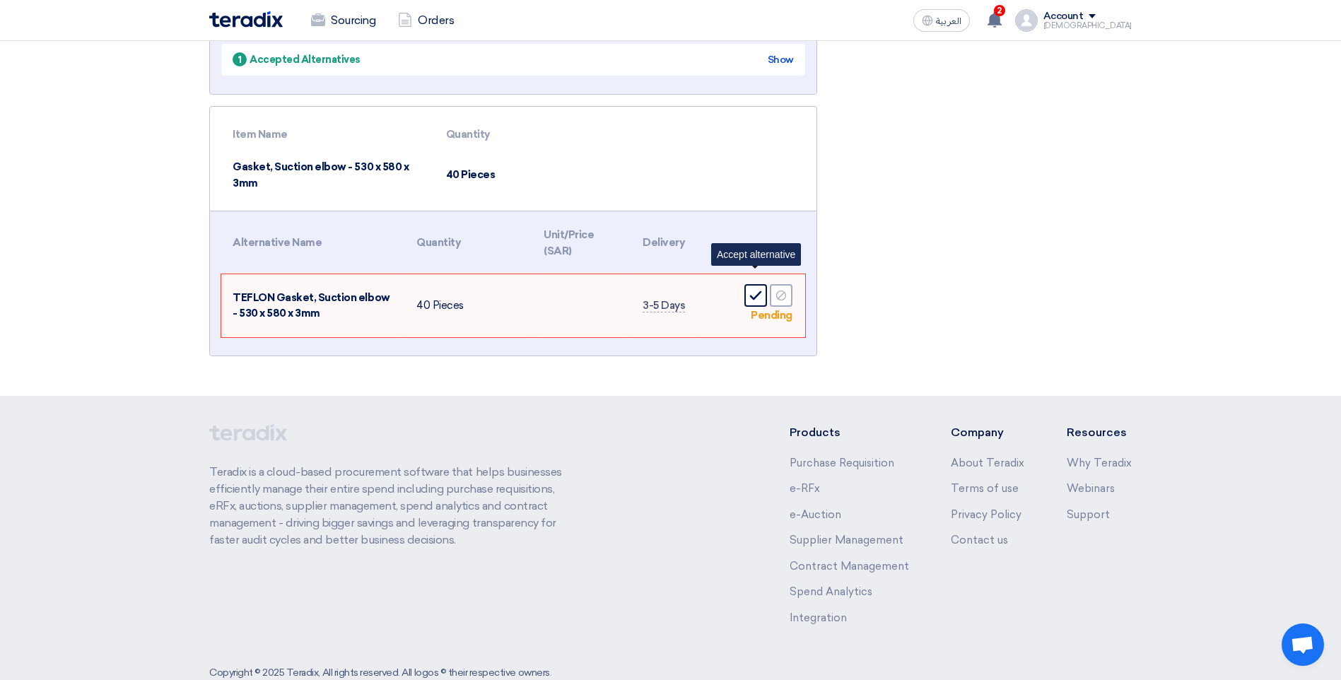
click at [751, 289] on icon "Accept" at bounding box center [755, 295] width 13 height 13
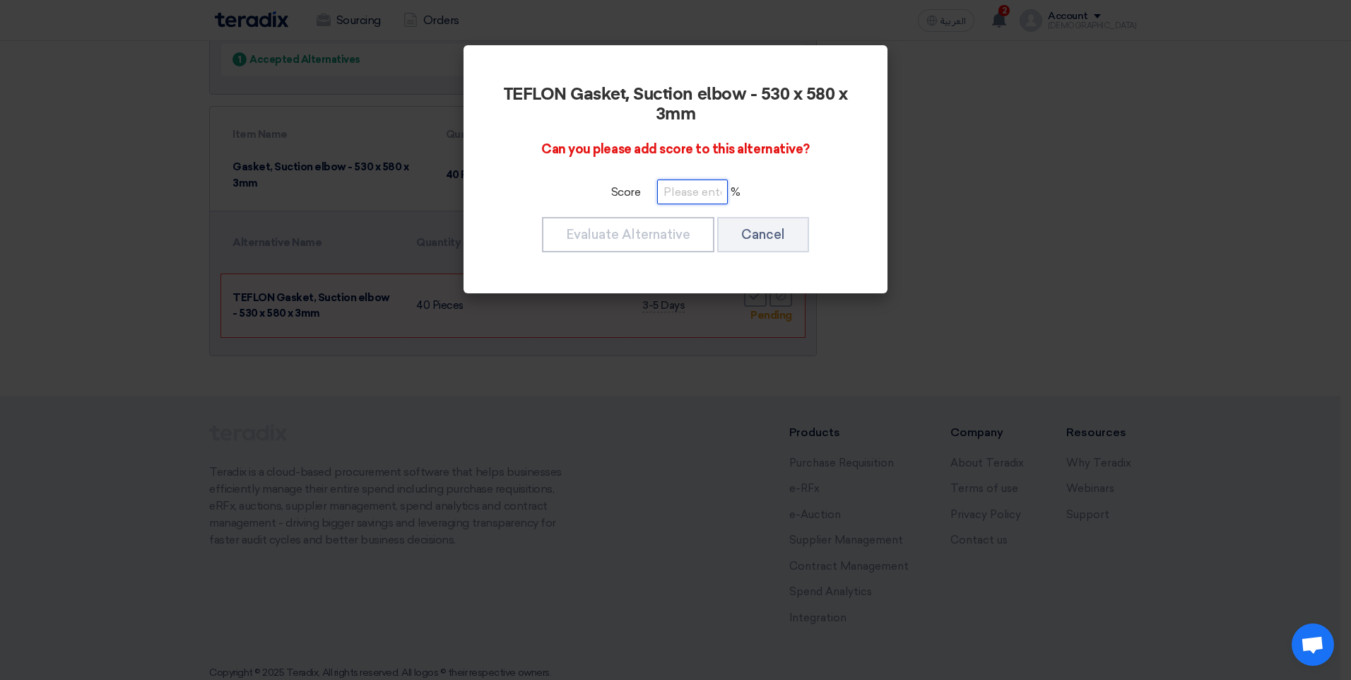
click at [686, 202] on input "number" at bounding box center [692, 192] width 71 height 25
type input "40"
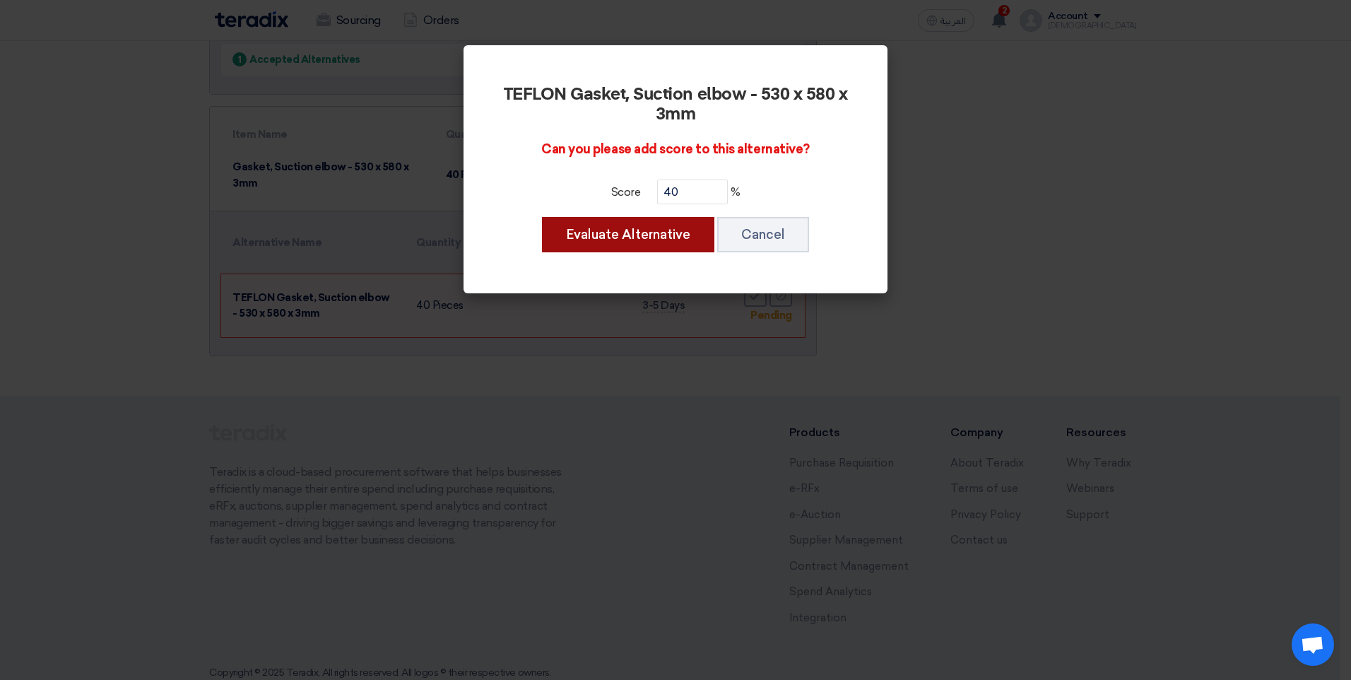
drag, startPoint x: 678, startPoint y: 213, endPoint x: 674, endPoint y: 223, distance: 10.5
click at [675, 218] on div "TEFLON Gasket, Suction elbow - 530 x 580 x 3mm Can you please add score to this…" at bounding box center [676, 169] width 390 height 214
click at [669, 235] on button "Evaluate Alternative" at bounding box center [628, 234] width 172 height 35
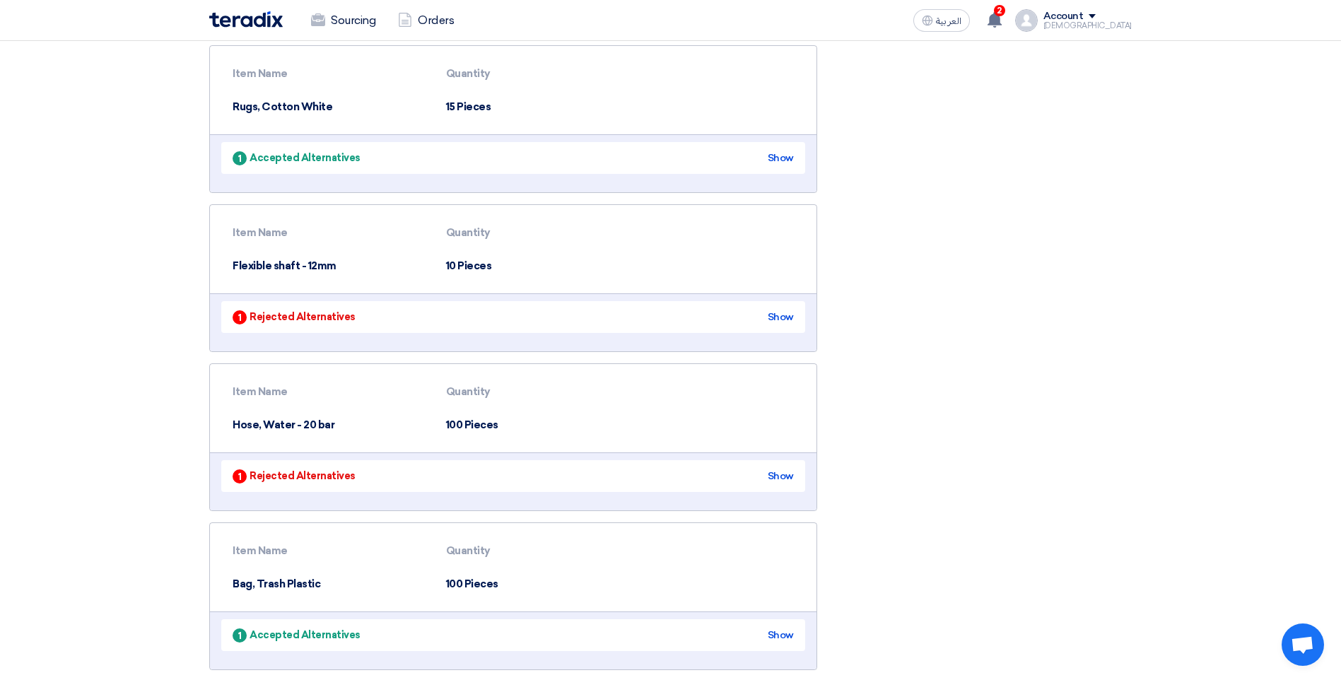
scroll to position [710, 0]
